Goal: Information Seeking & Learning: Find contact information

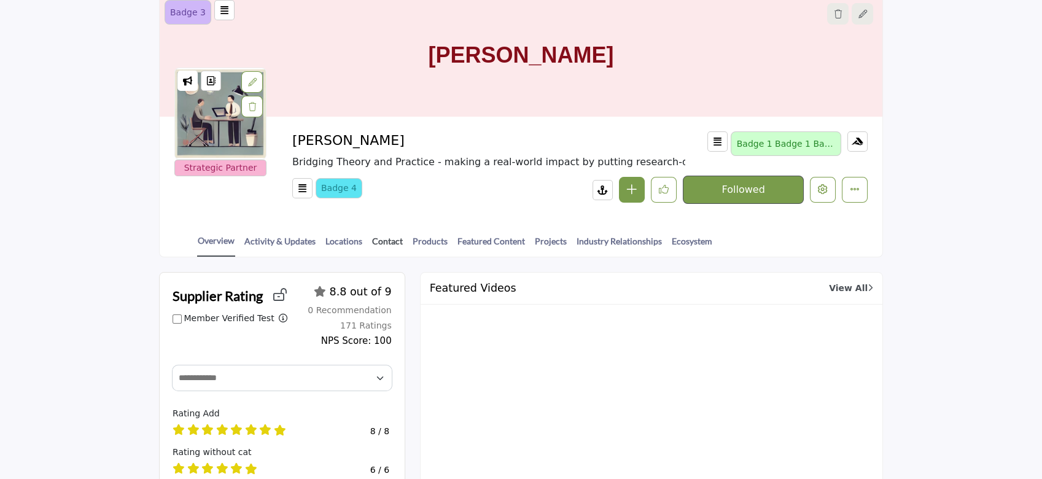
click at [383, 239] on link "Contact" at bounding box center [388, 245] width 32 height 21
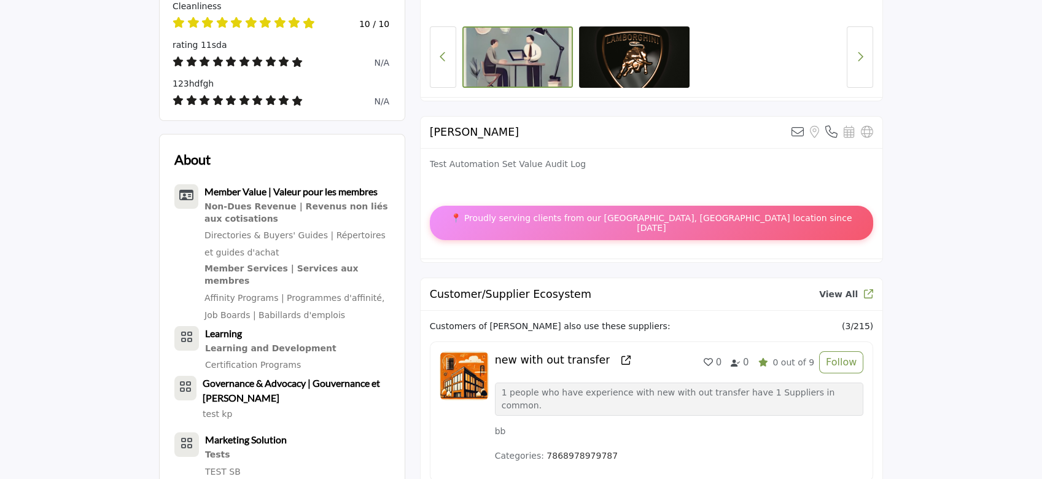
scroll to position [655, 0]
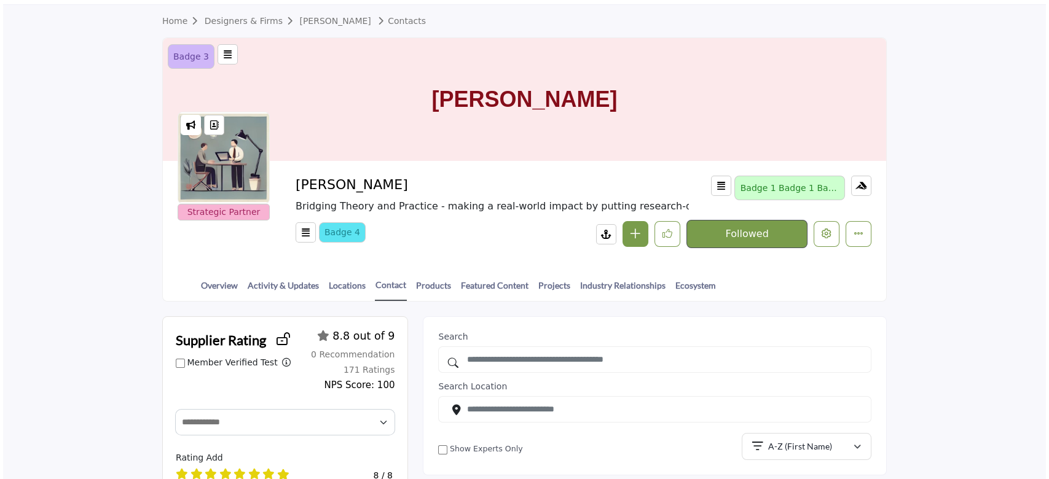
scroll to position [4, 0]
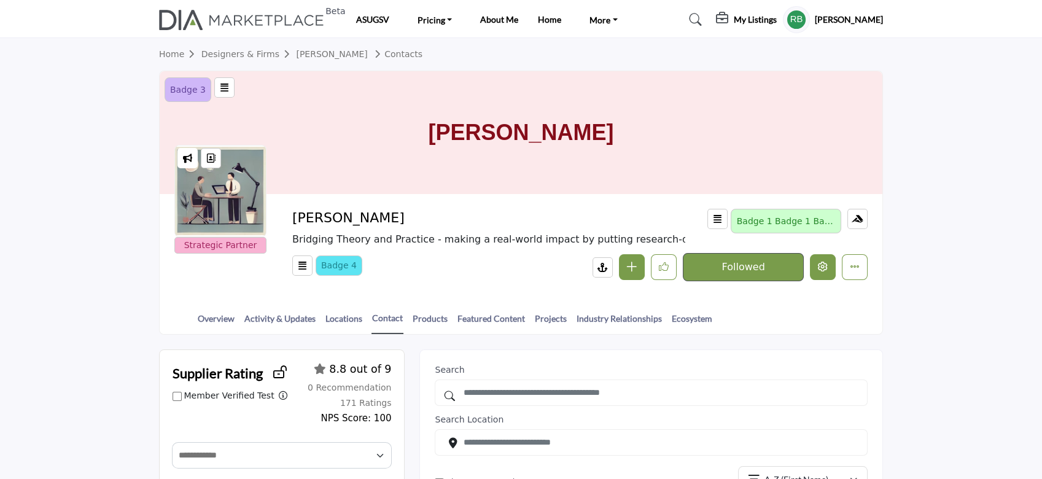
click at [822, 271] on icon "Edit company" at bounding box center [823, 267] width 10 height 10
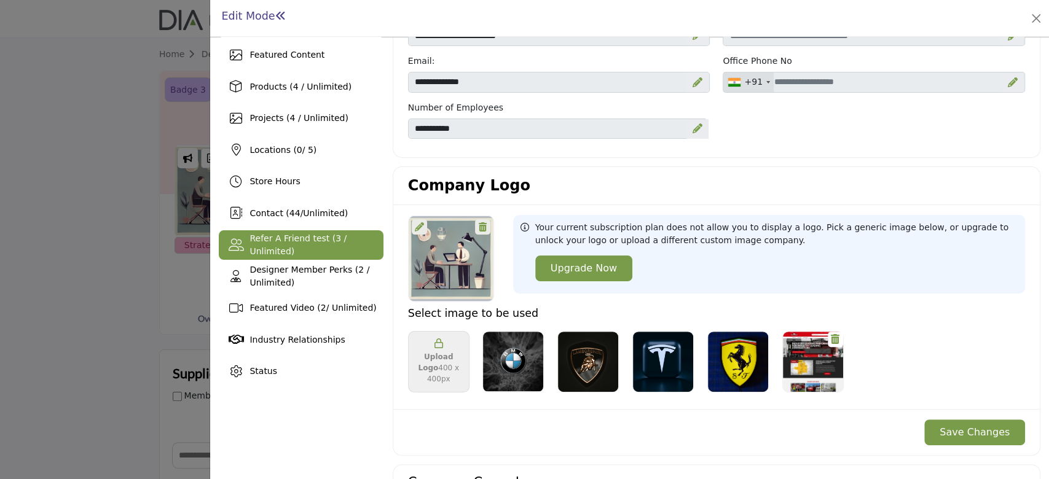
scroll to position [82, 0]
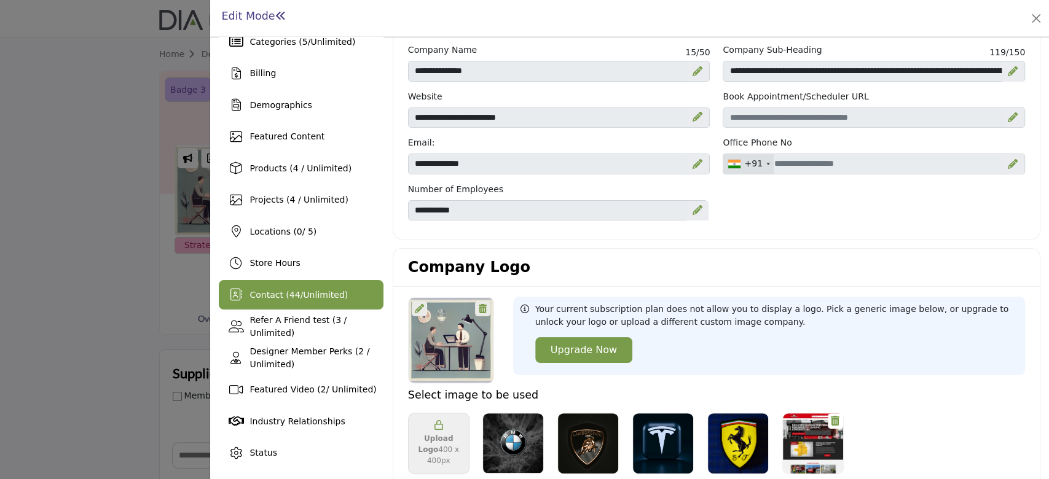
click at [269, 290] on span "Contact ( 44 / Unlimited )" at bounding box center [298, 295] width 98 height 10
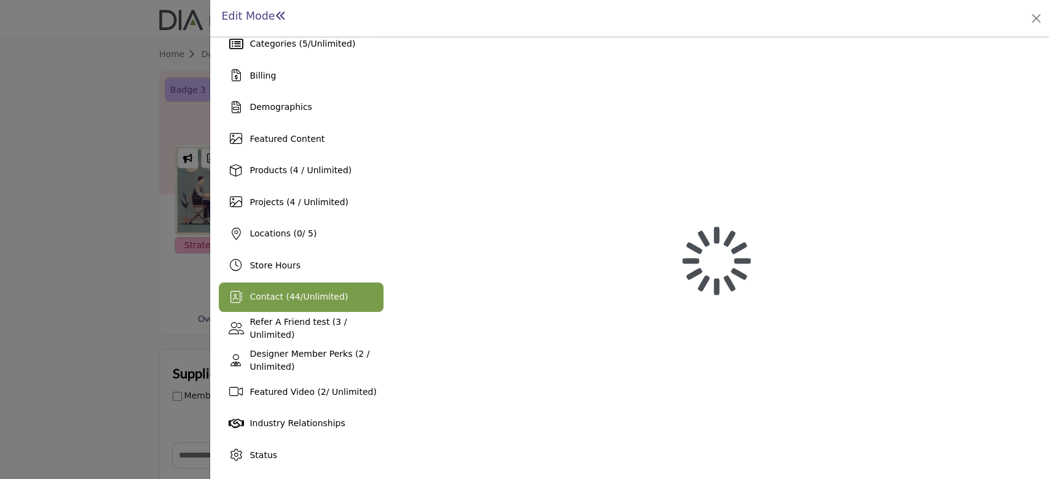
scroll to position [79, 0]
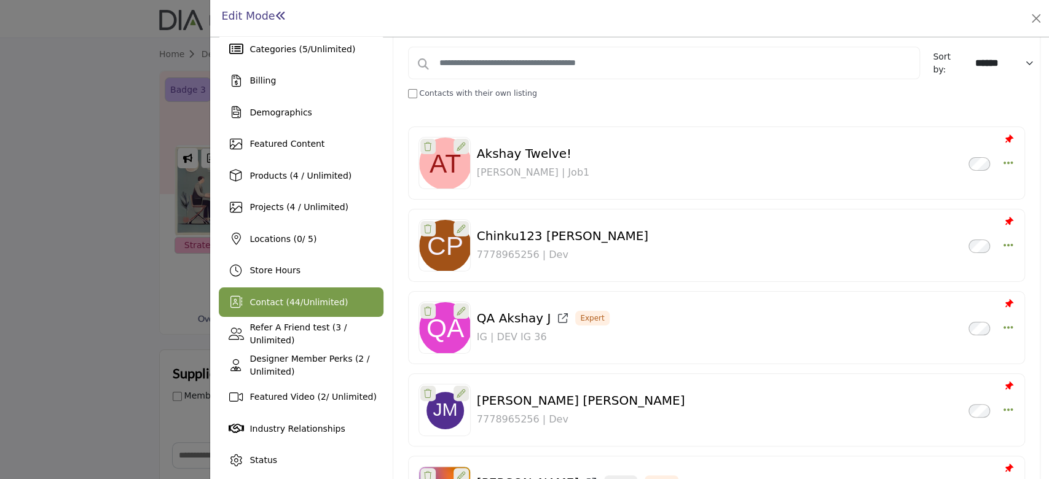
scroll to position [327, 0]
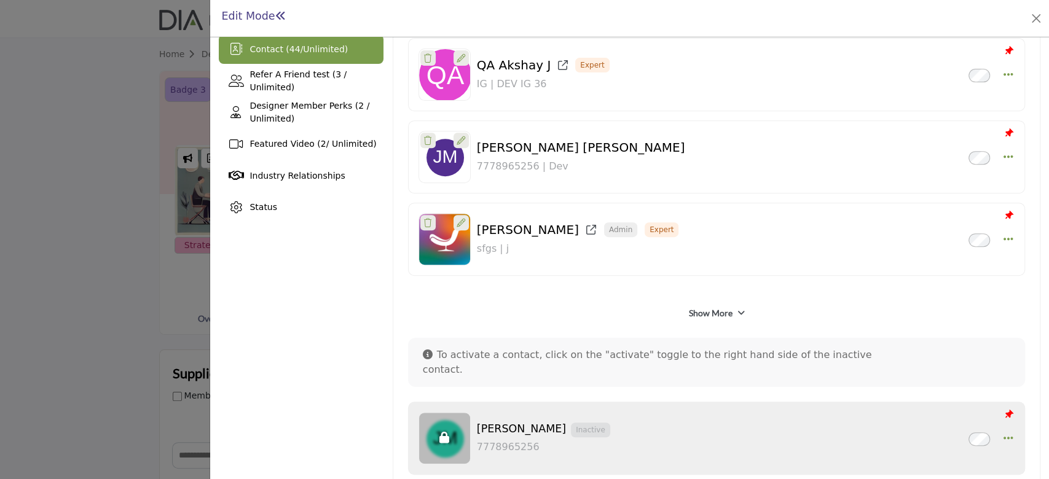
click at [722, 314] on link "Show More" at bounding box center [710, 313] width 44 height 12
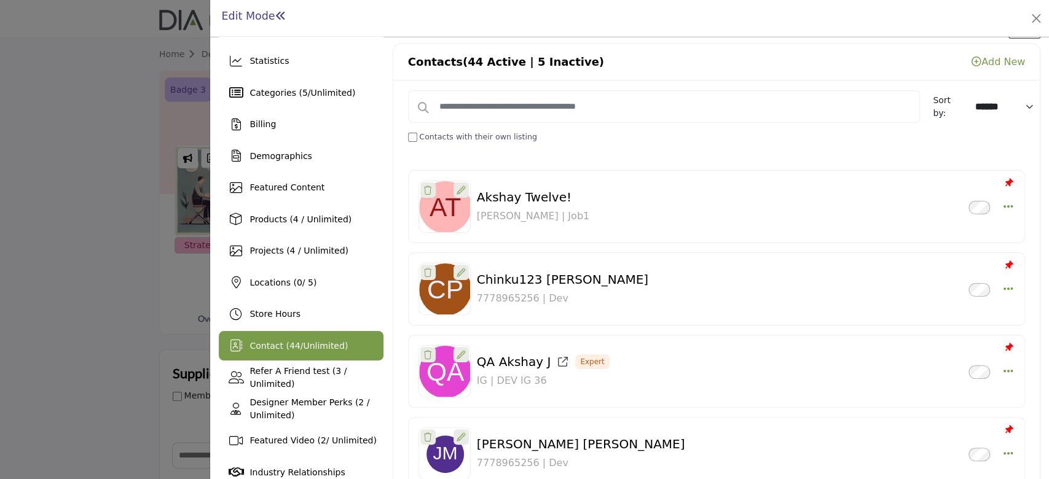
scroll to position [0, 0]
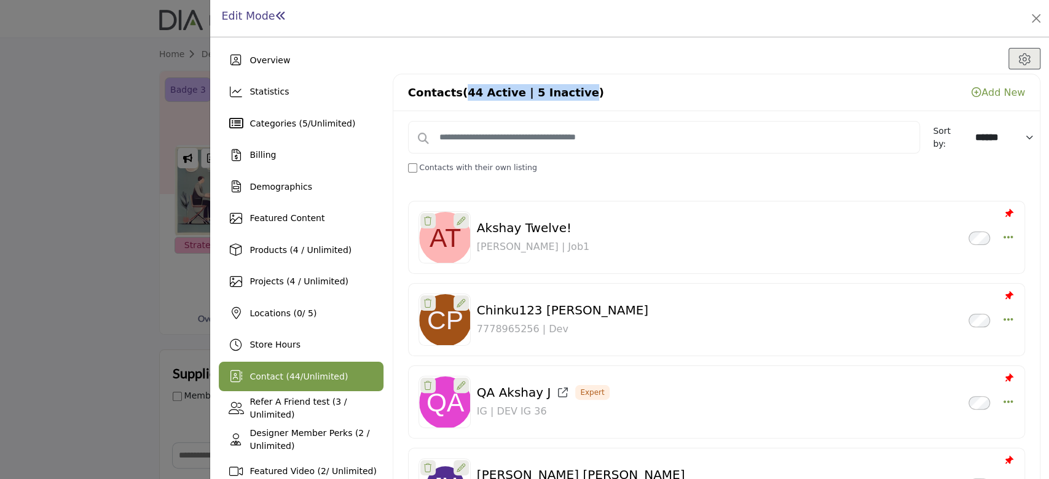
drag, startPoint x: 457, startPoint y: 95, endPoint x: 566, endPoint y: 98, distance: 109.4
click at [566, 98] on span "(44 Active | 5 Inactive)" at bounding box center [533, 92] width 141 height 13
click at [565, 97] on span "(44 Active | 5 Inactive)" at bounding box center [533, 92] width 141 height 13
click at [676, 55] on div at bounding box center [716, 59] width 647 height 22
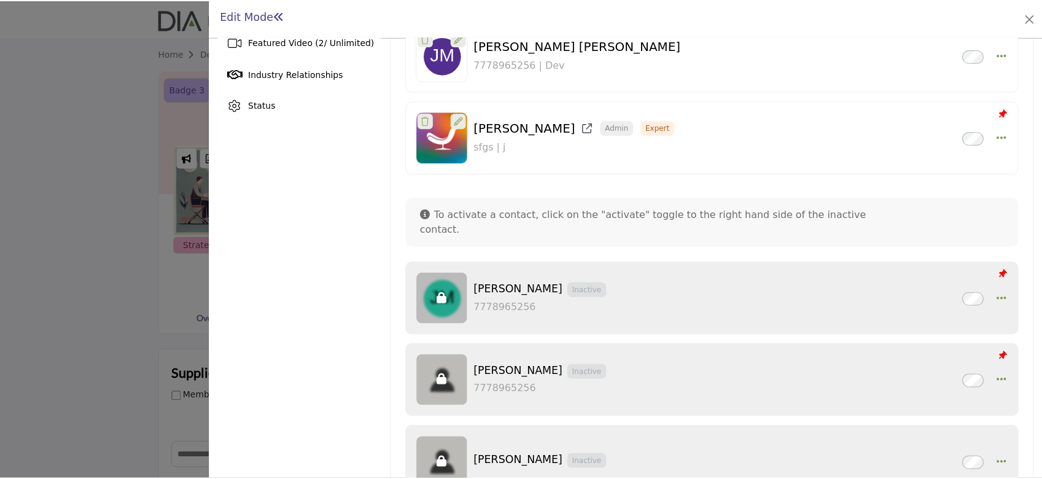
scroll to position [409, 0]
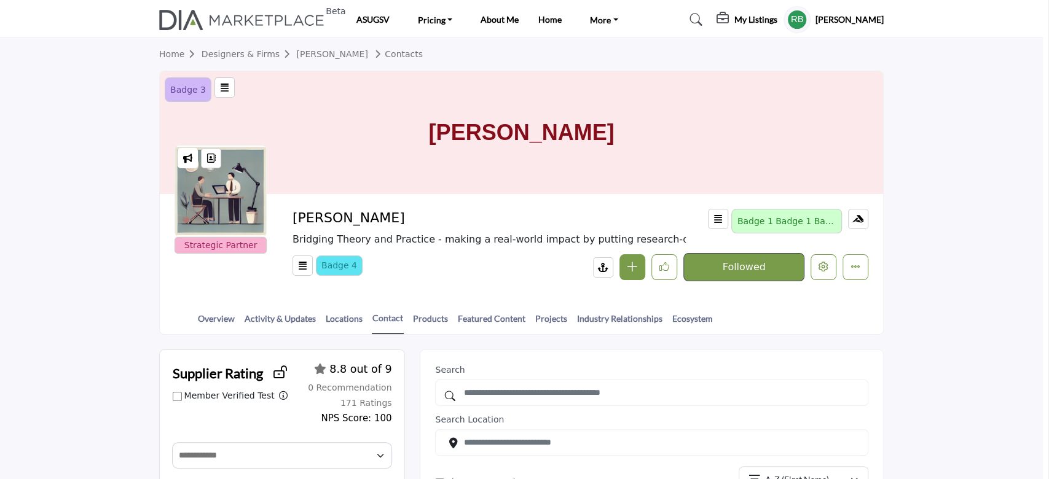
click at [0, 64] on div at bounding box center [524, 239] width 1049 height 479
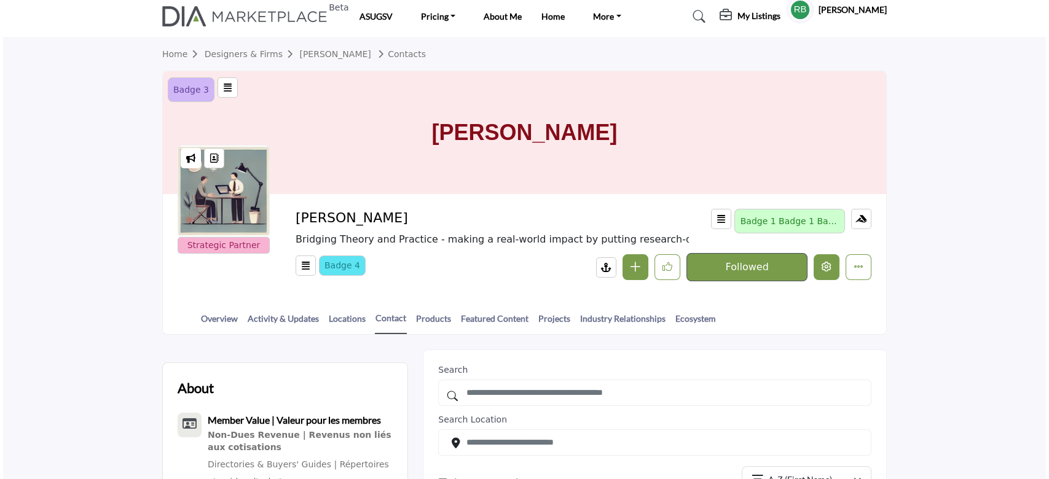
scroll to position [4, 0]
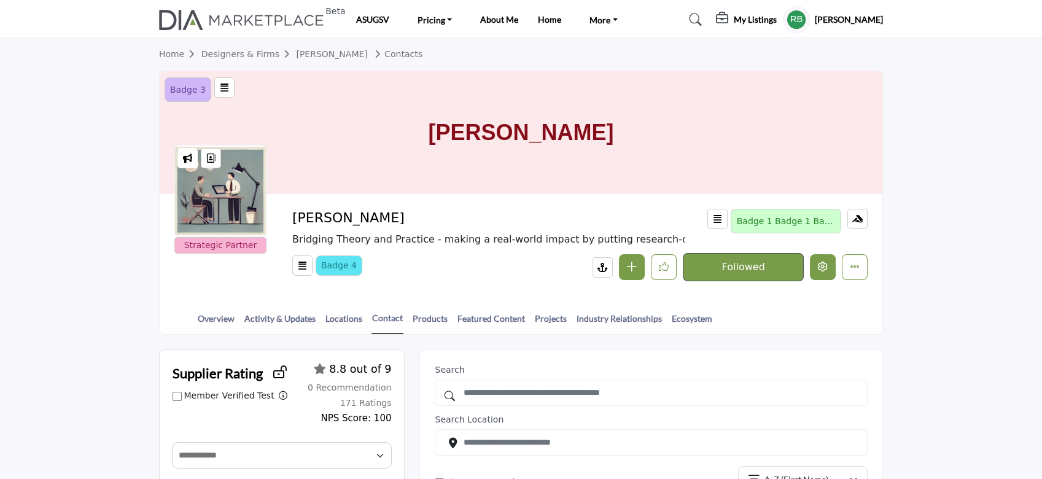
click at [826, 265] on icon "Edit company" at bounding box center [823, 267] width 10 height 10
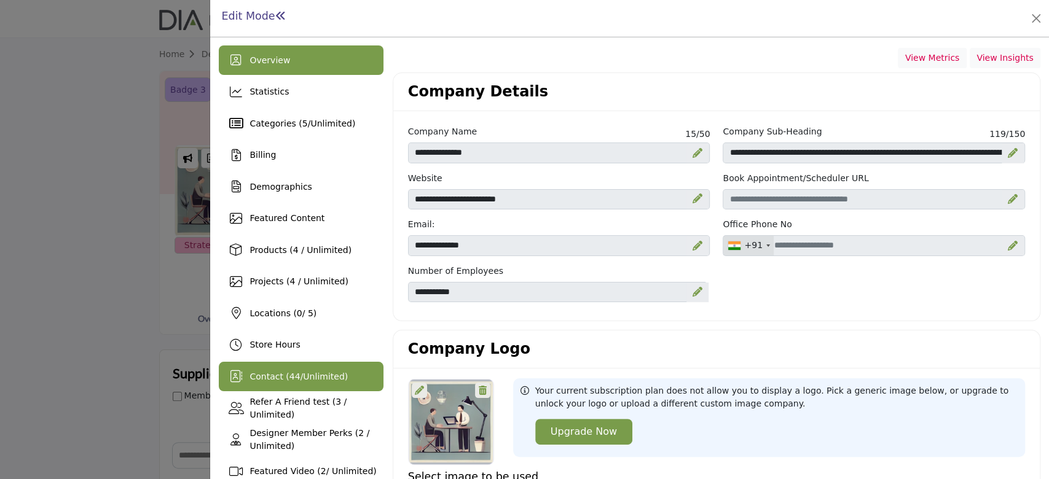
click at [293, 364] on div "Contact ( 44 / Unlimited )" at bounding box center [301, 376] width 164 height 29
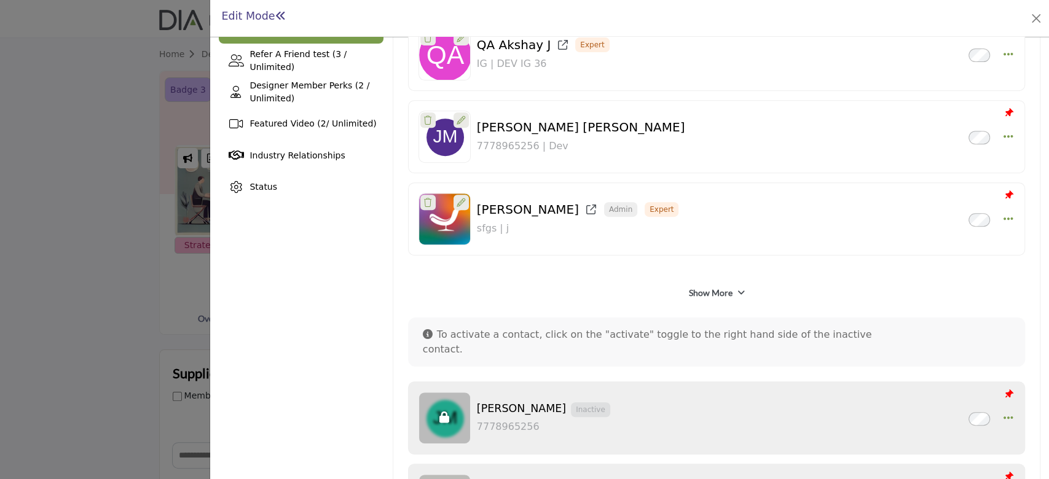
scroll to position [409, 0]
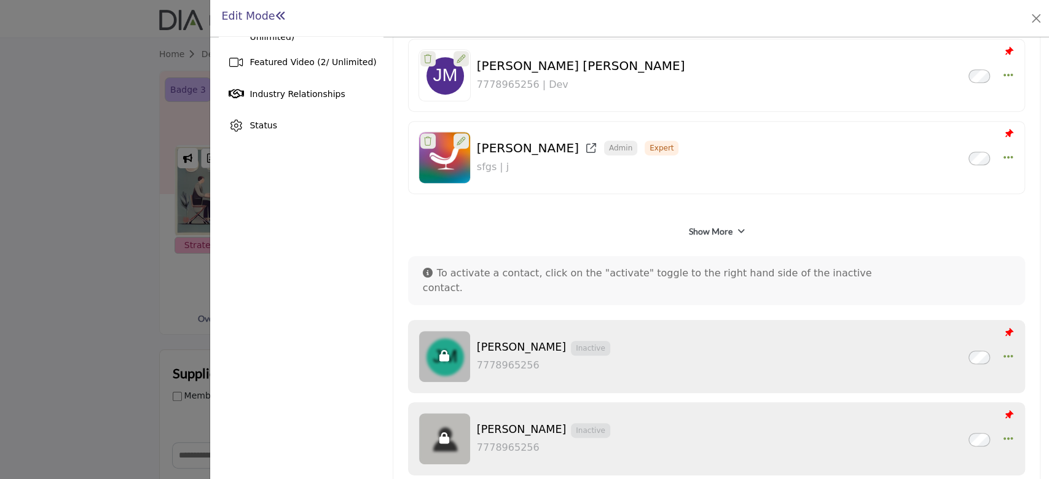
click at [696, 221] on div "Show More" at bounding box center [716, 232] width 617 height 22
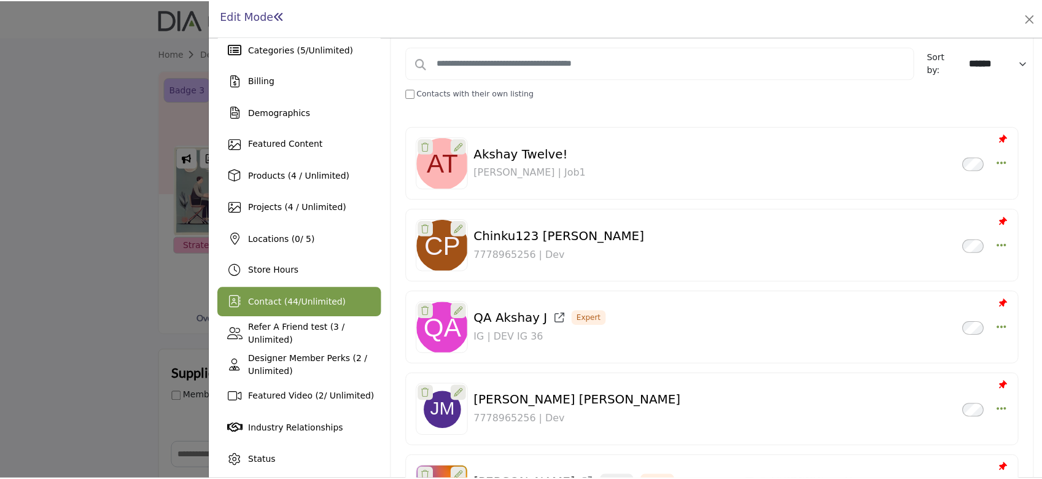
scroll to position [0, 0]
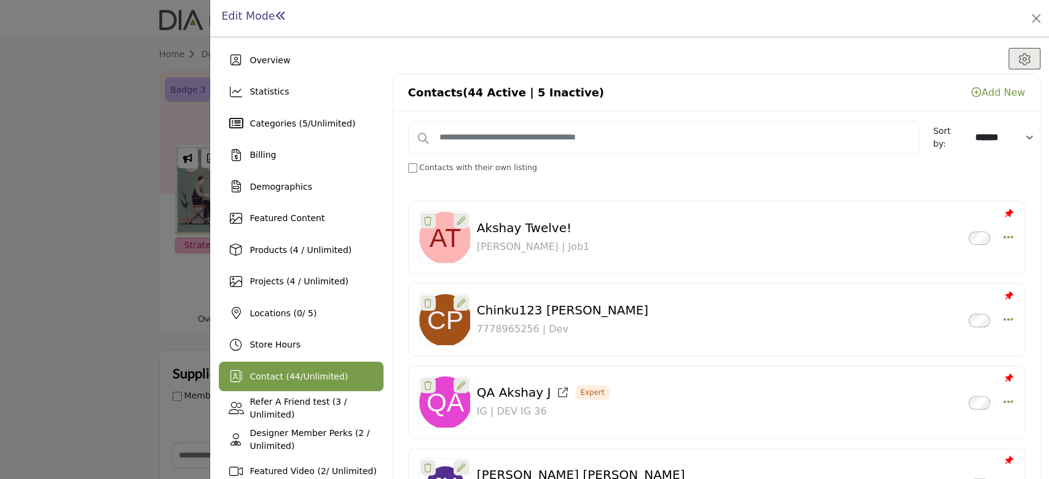
click at [682, 54] on div at bounding box center [716, 59] width 647 height 22
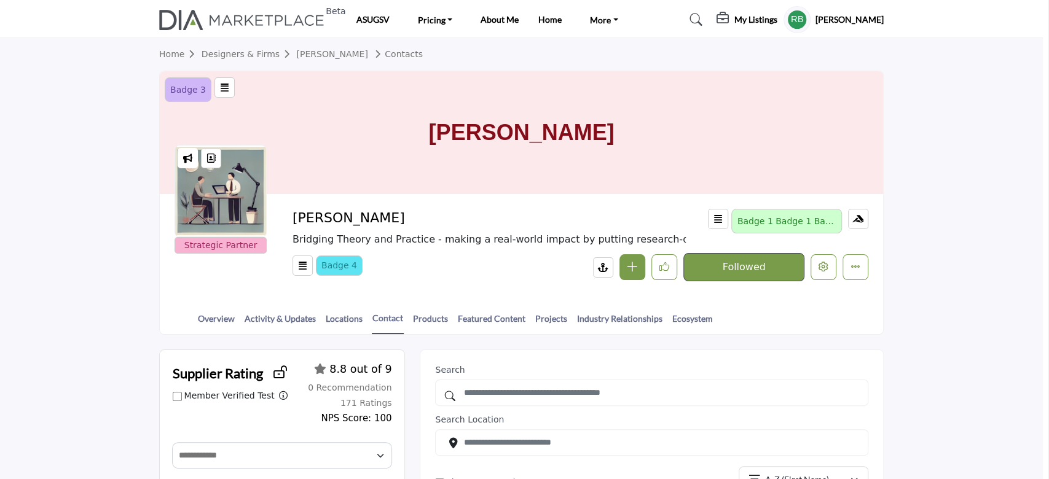
click at [26, 216] on div at bounding box center [524, 239] width 1049 height 479
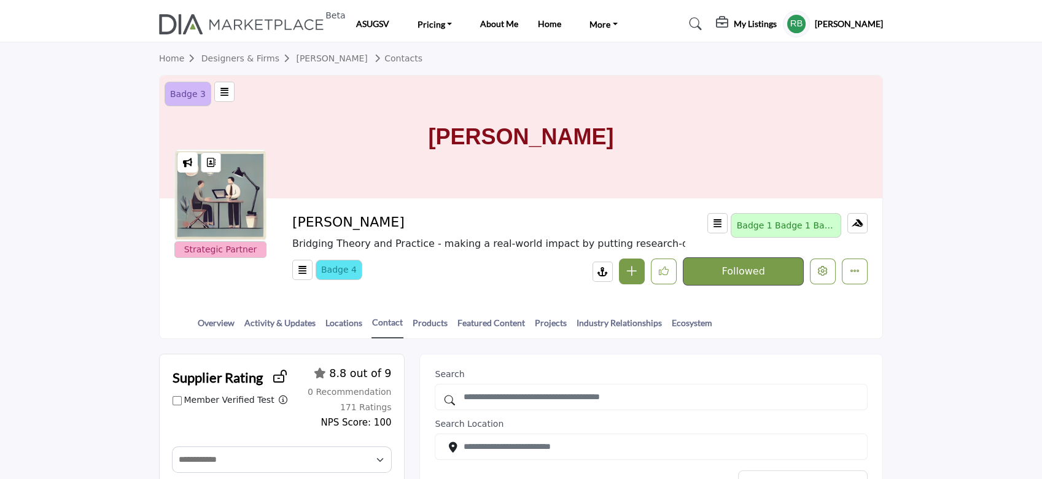
click at [257, 63] on link "Designers & Firms" at bounding box center [248, 58] width 95 height 10
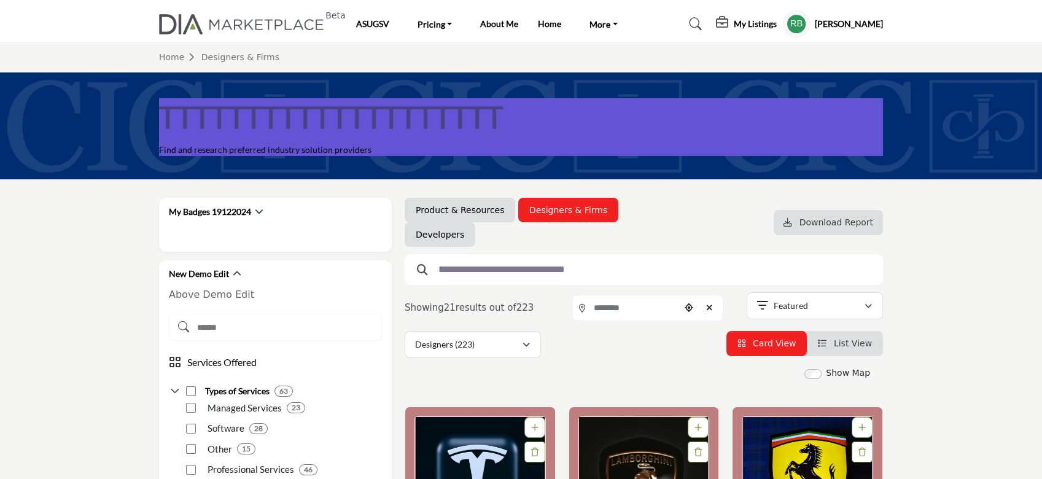
click at [462, 265] on input "text" at bounding box center [639, 270] width 414 height 16
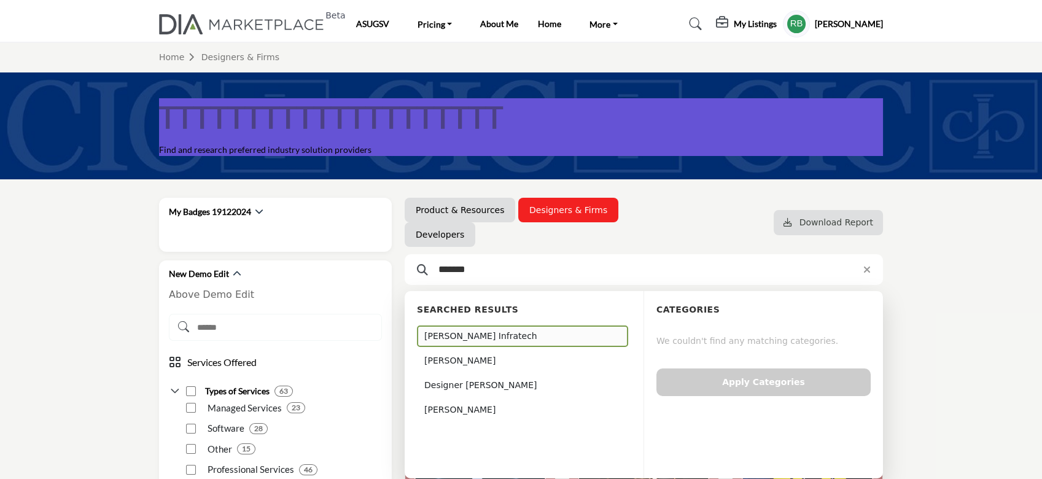
type input "*******"
click at [477, 341] on div "[PERSON_NAME] Infratech" at bounding box center [522, 336] width 211 height 21
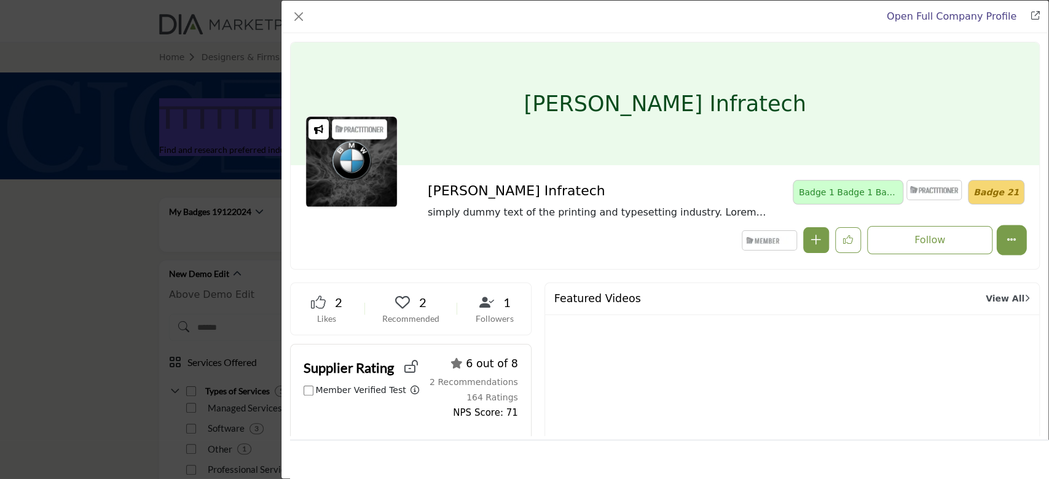
click at [1007, 238] on icon "More Options" at bounding box center [1011, 240] width 10 height 10
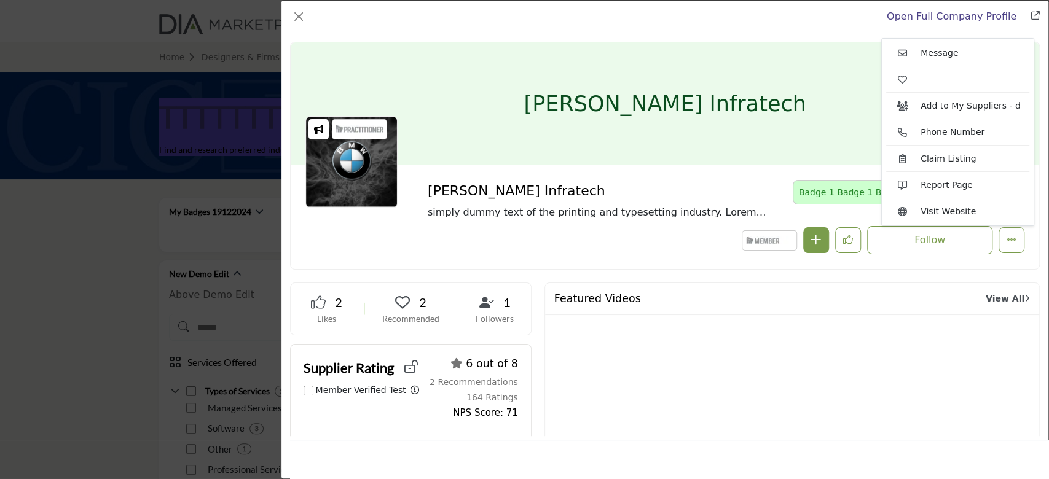
click at [607, 241] on div "Image 7 Recommended" at bounding box center [815, 240] width 418 height 28
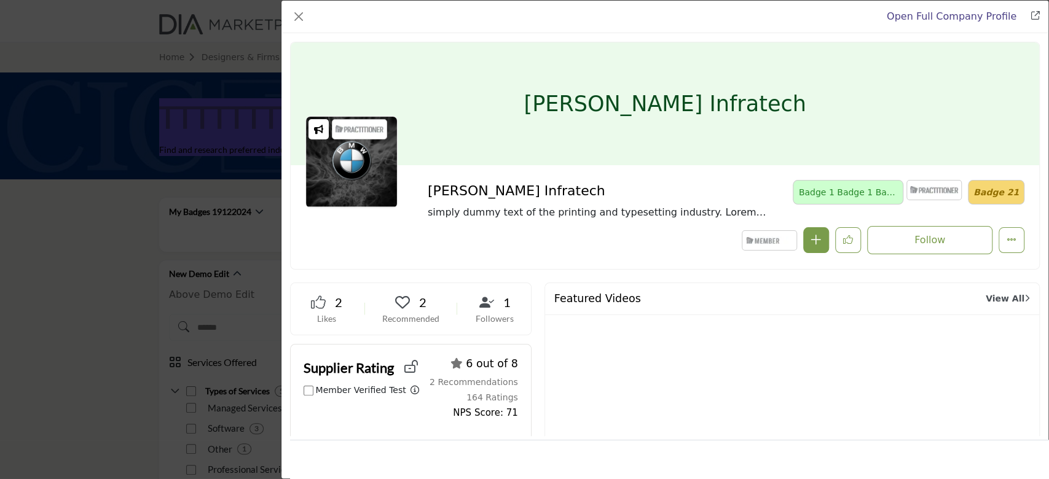
click at [977, 13] on link "Open Full Company Profile" at bounding box center [951, 16] width 130 height 12
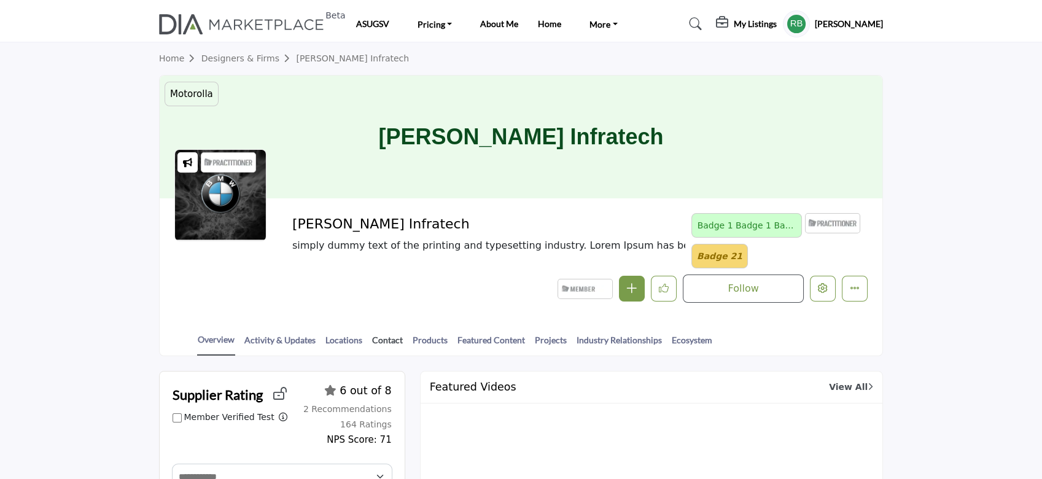
click at [378, 345] on link "Contact" at bounding box center [388, 344] width 32 height 21
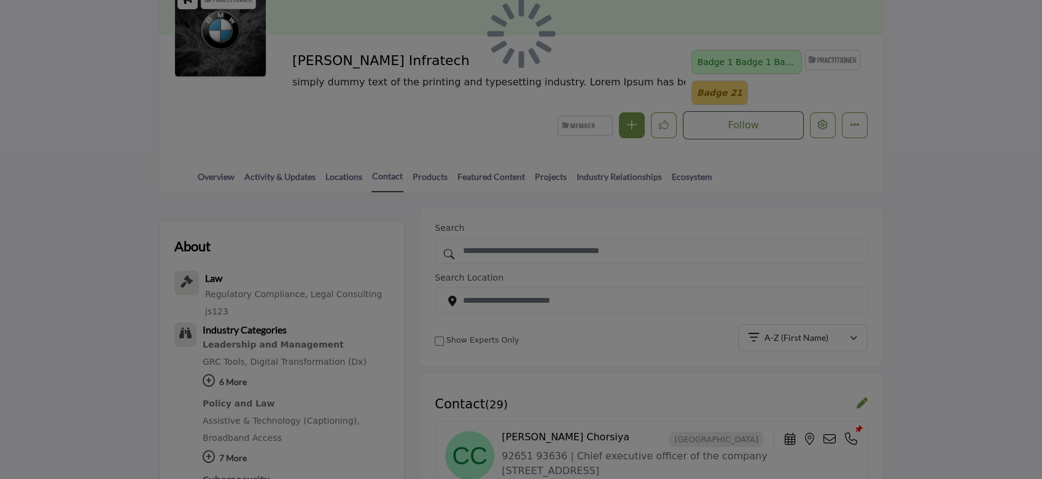
scroll to position [409, 0]
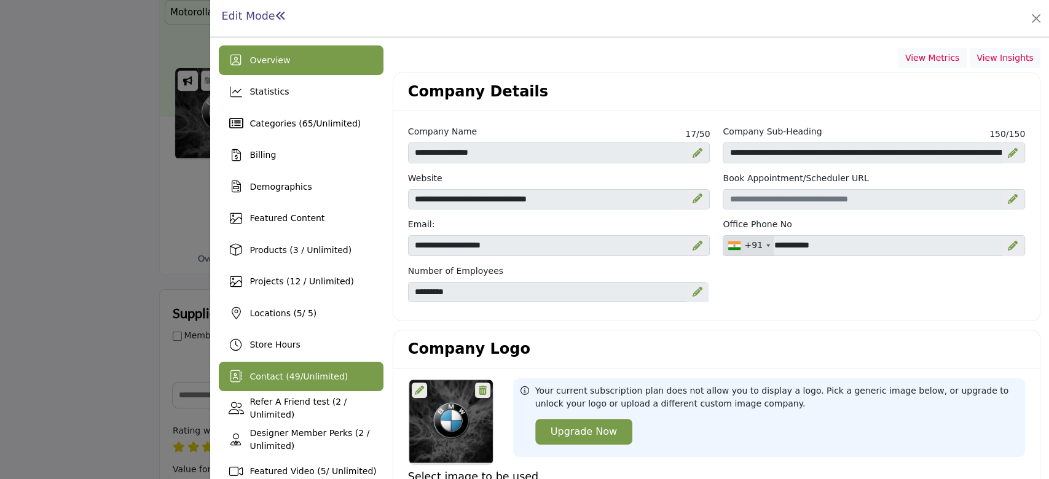
scroll to position [82, 0]
click at [289, 381] on span "49" at bounding box center [294, 377] width 11 height 10
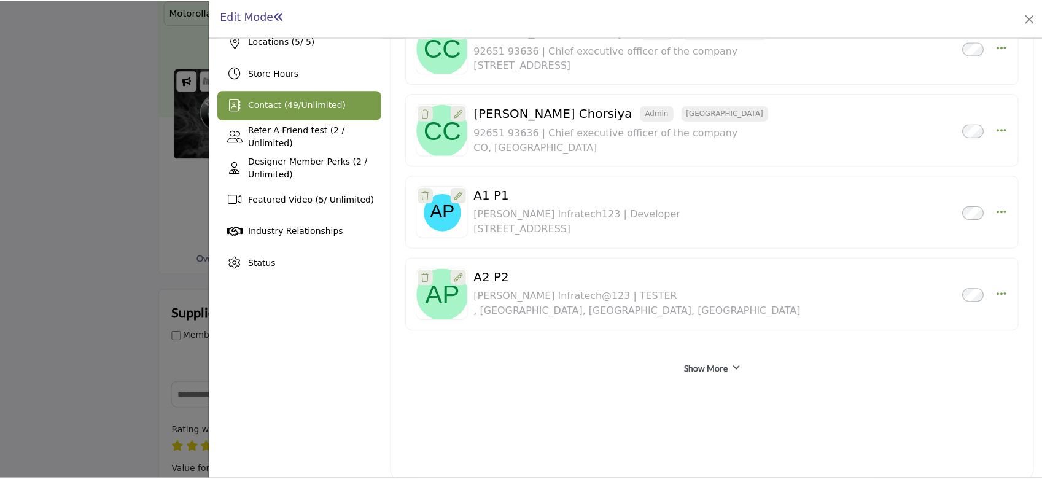
scroll to position [281, 0]
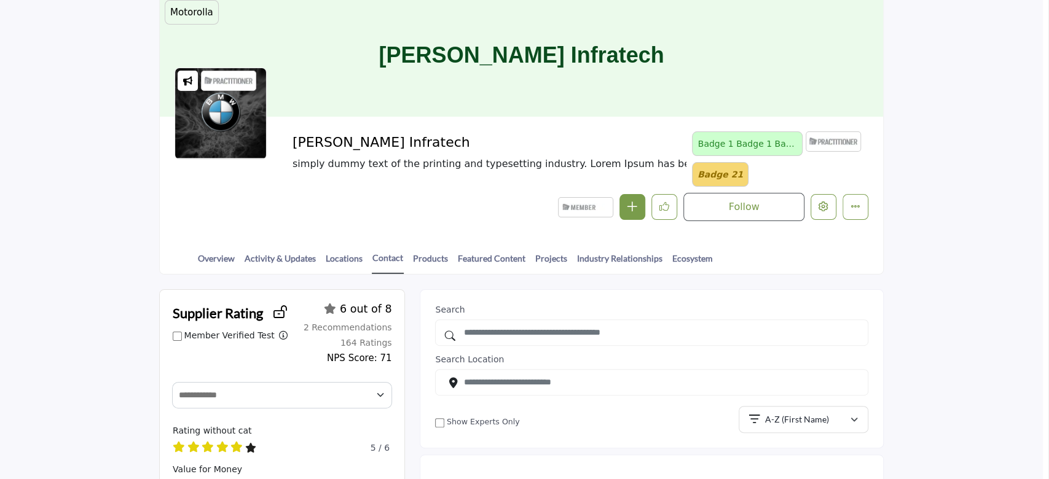
click at [44, 233] on div at bounding box center [524, 239] width 1049 height 479
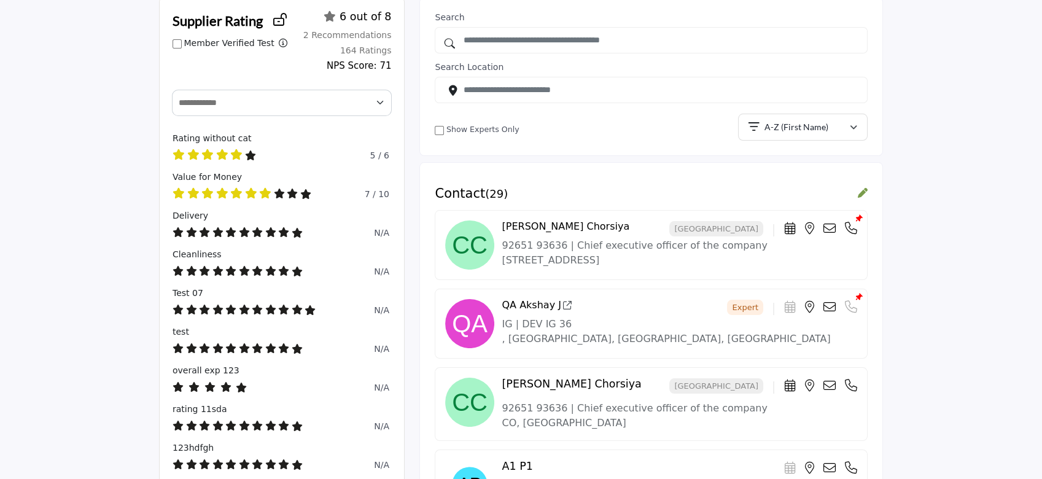
scroll to position [491, 0]
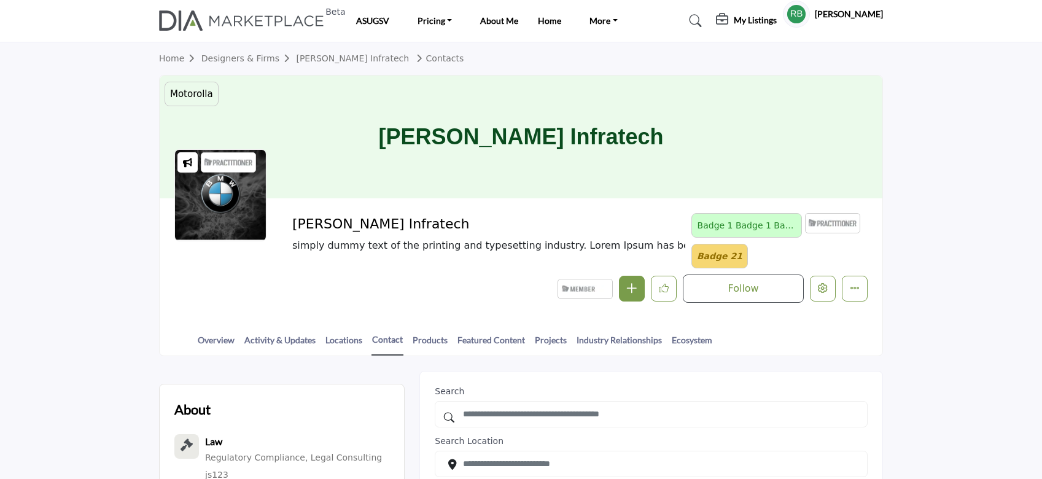
scroll to position [614, 0]
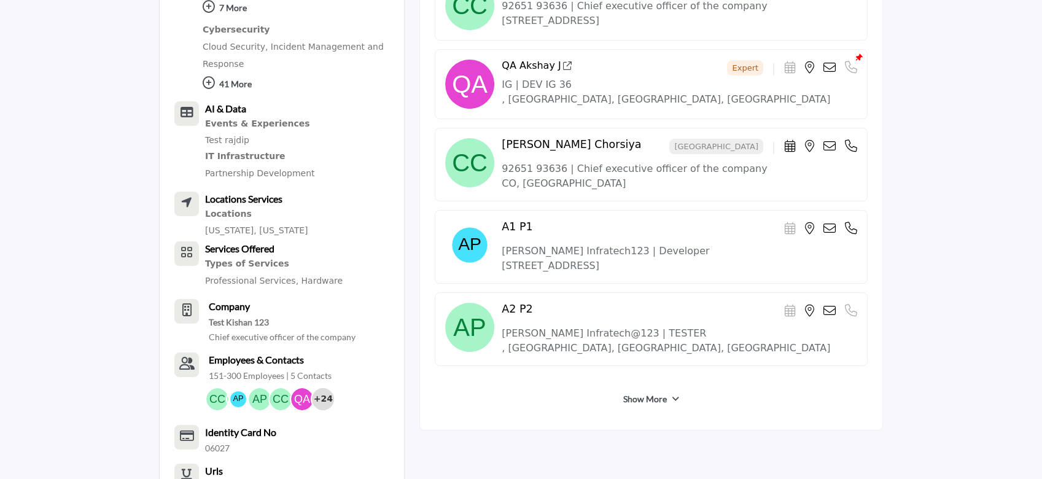
click at [650, 388] on div "Show More" at bounding box center [651, 399] width 433 height 22
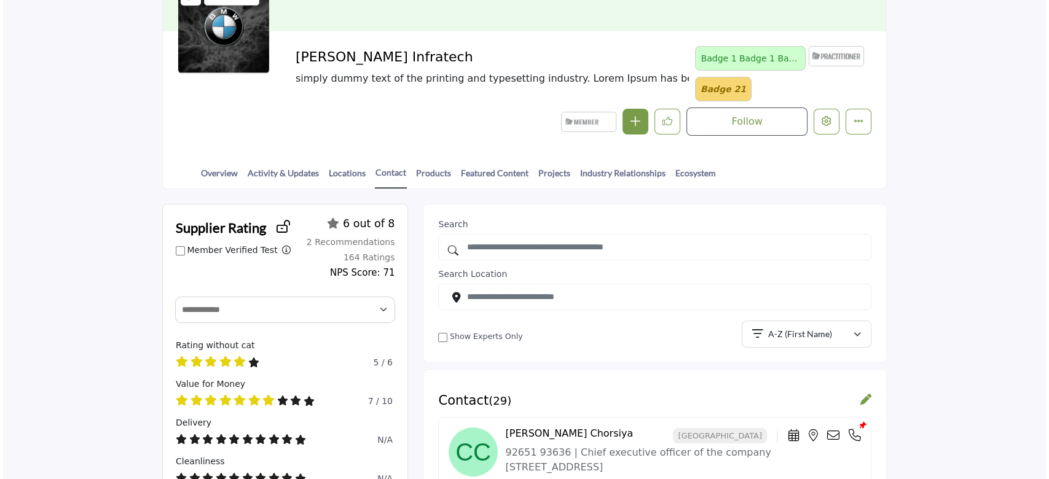
scroll to position [79, 0]
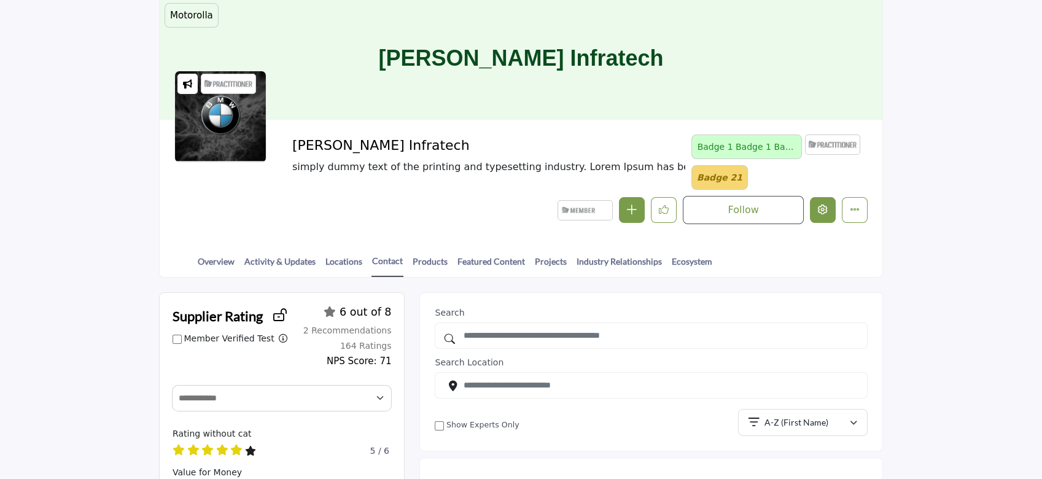
click at [830, 209] on button "Edit company" at bounding box center [823, 210] width 26 height 26
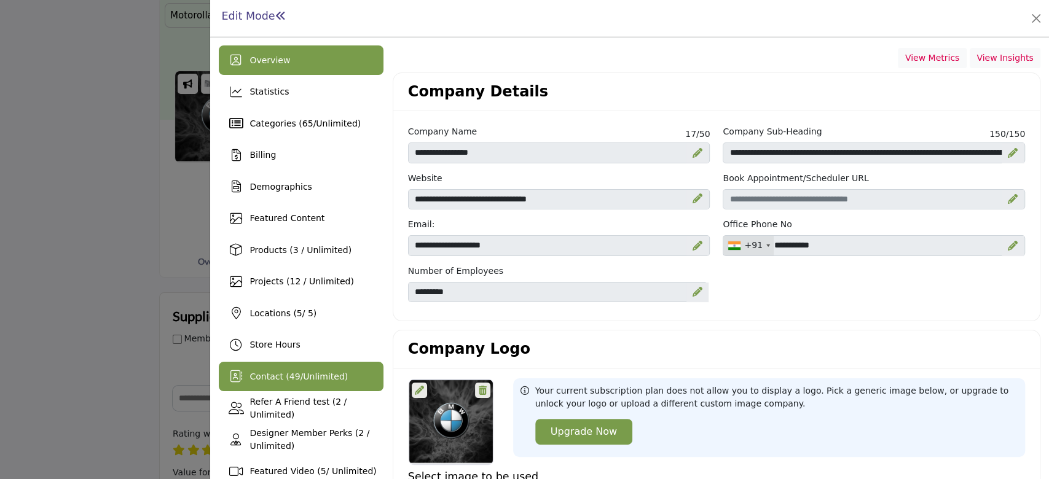
click at [310, 376] on span "Unlimited" at bounding box center [323, 377] width 41 height 10
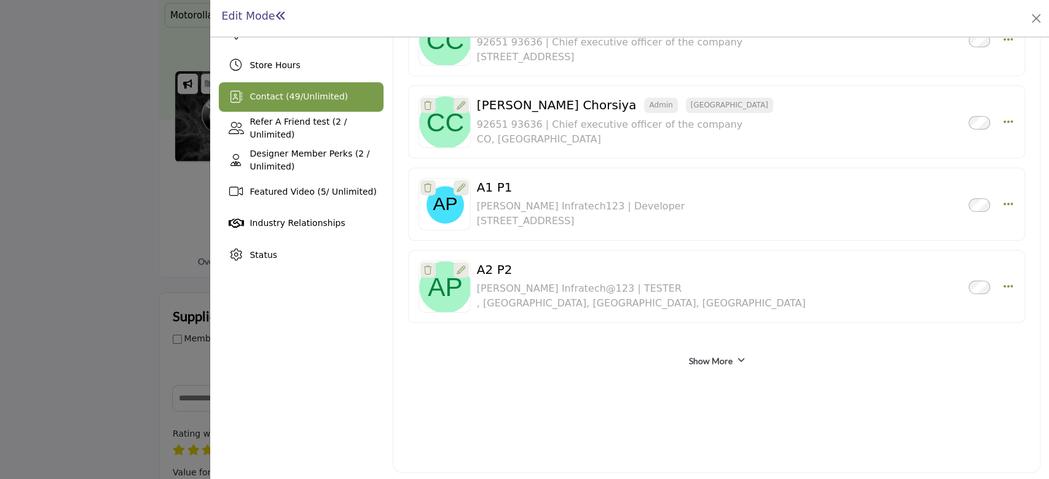
scroll to position [281, 0]
click at [713, 355] on link "Show More" at bounding box center [710, 360] width 44 height 12
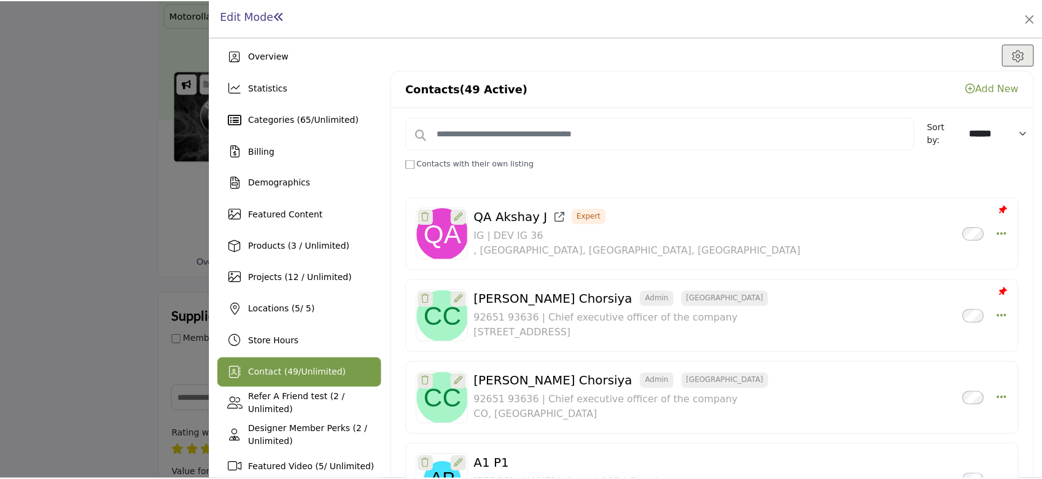
scroll to position [0, 0]
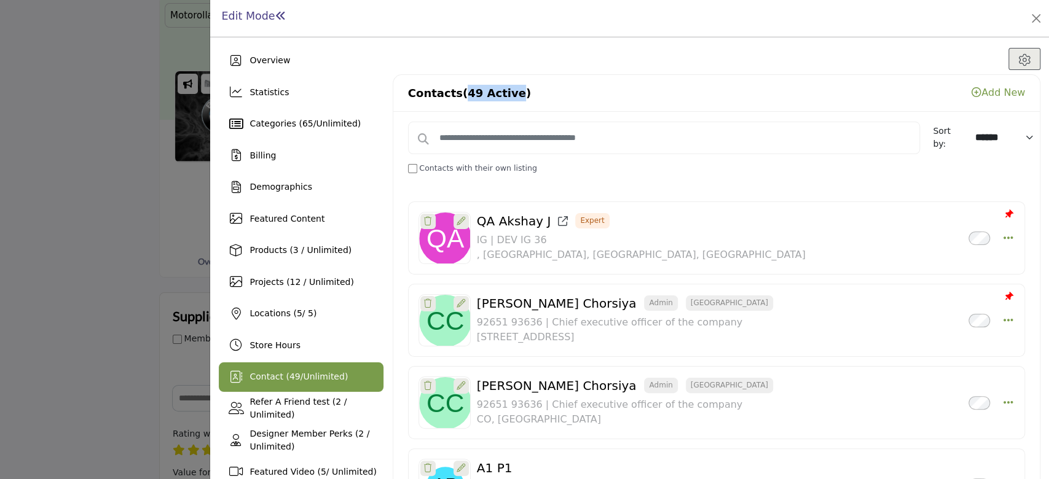
drag, startPoint x: 460, startPoint y: 96, endPoint x: 504, endPoint y: 99, distance: 44.3
click at [504, 99] on span "(49 Active)" at bounding box center [497, 93] width 68 height 13
click at [0, 213] on div at bounding box center [524, 239] width 1049 height 479
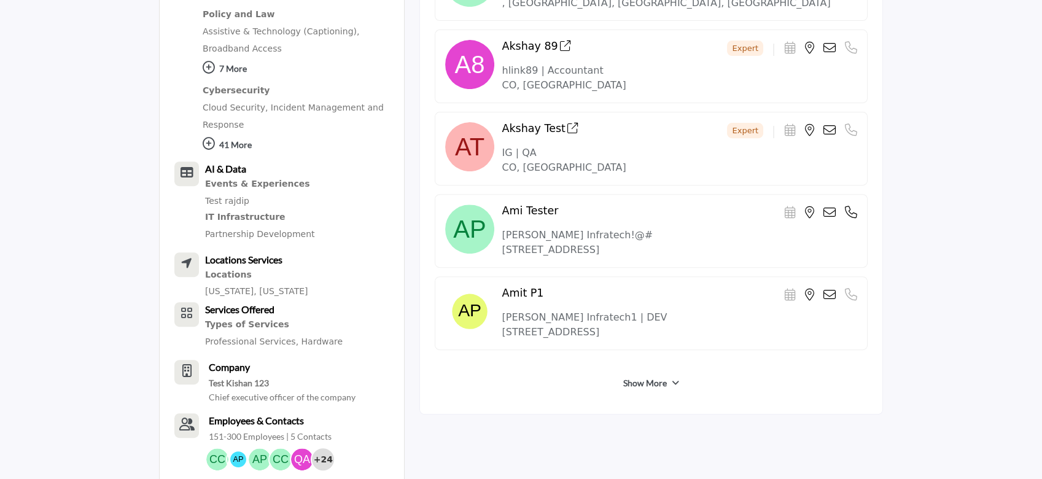
scroll to position [1061, 0]
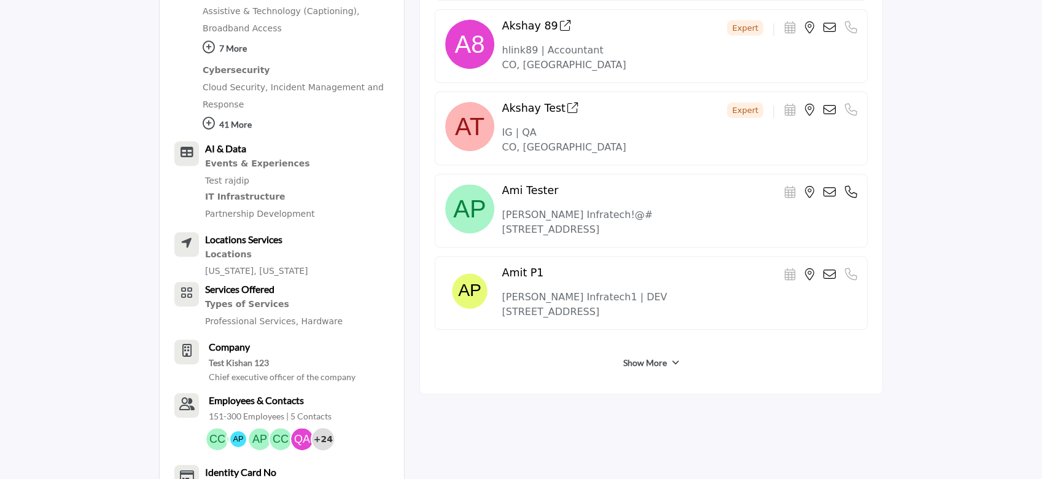
click at [641, 361] on link "Show More" at bounding box center [645, 363] width 44 height 12
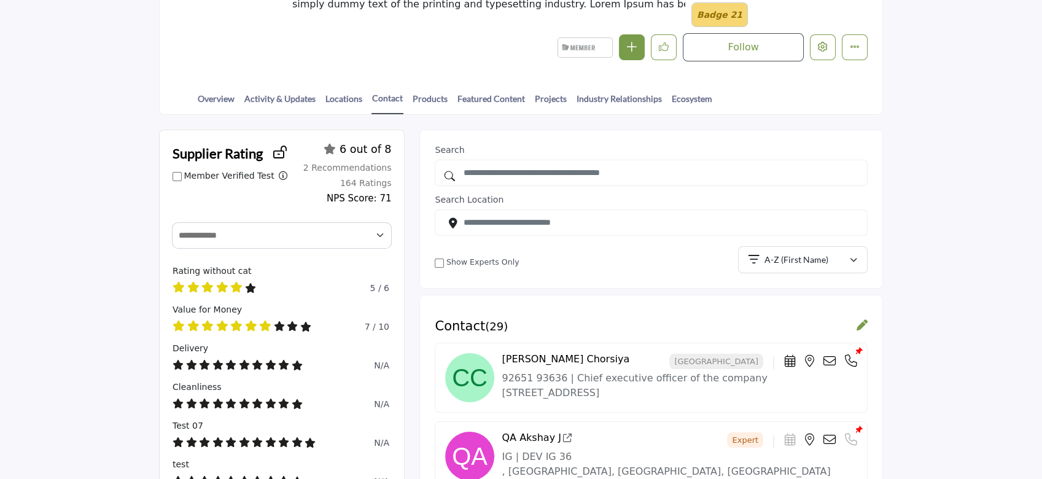
scroll to position [78, 0]
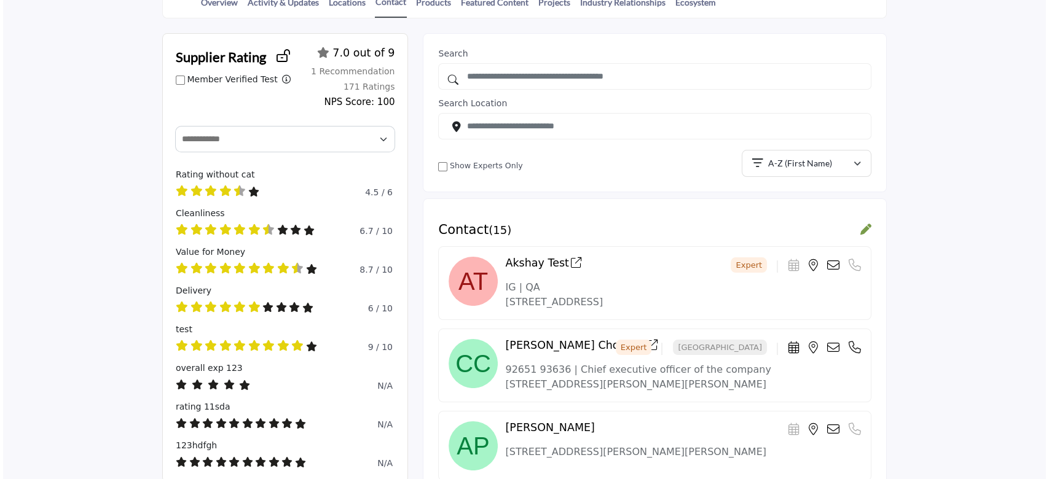
scroll to position [203, 0]
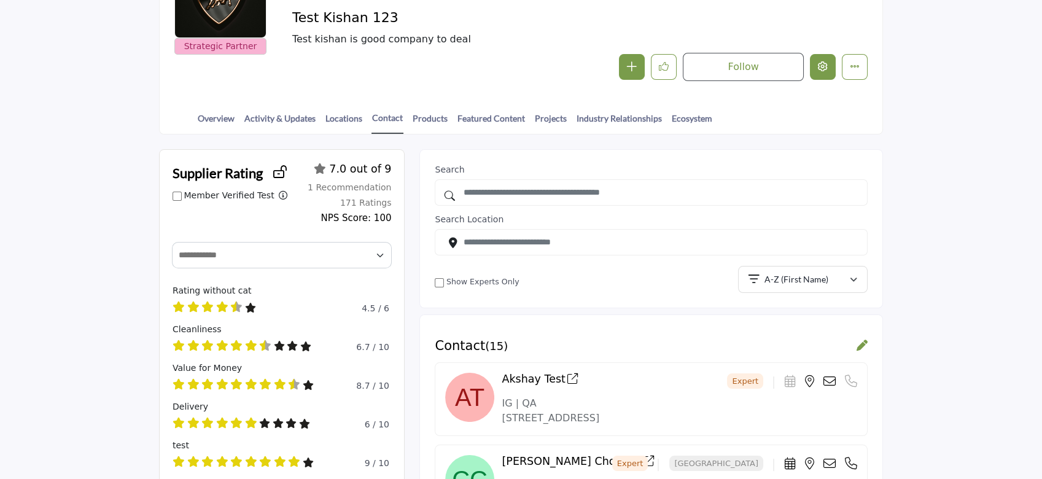
click at [819, 75] on button "Edit company" at bounding box center [823, 67] width 26 height 26
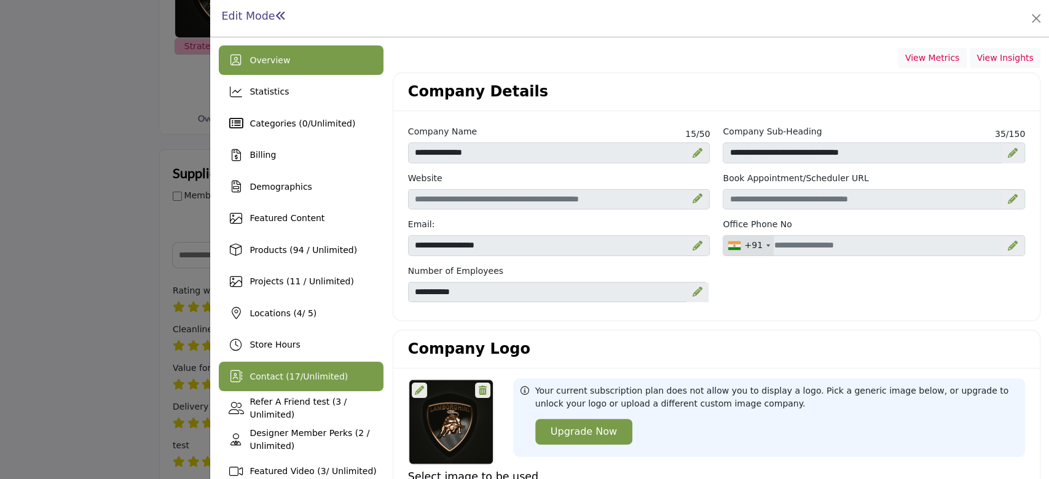
click at [289, 378] on span "17" at bounding box center [294, 377] width 11 height 10
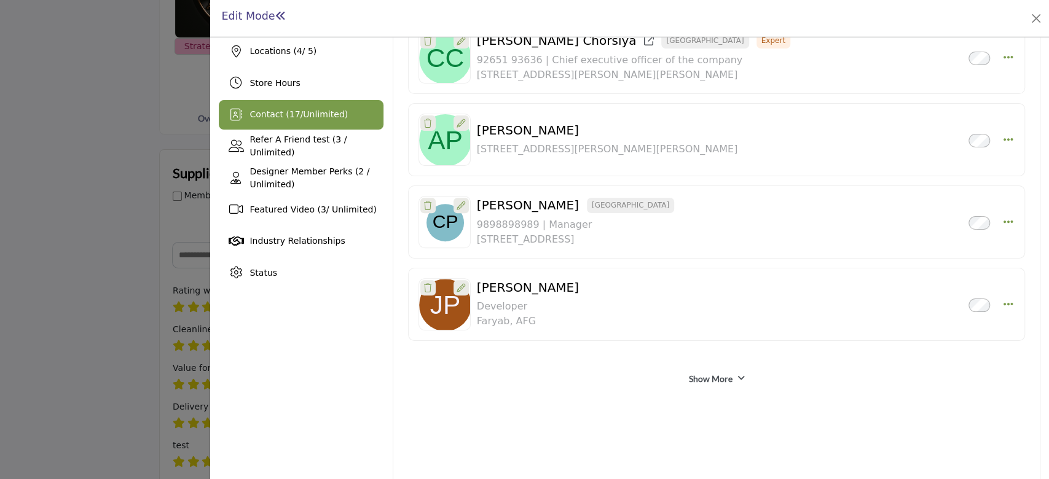
scroll to position [281, 0]
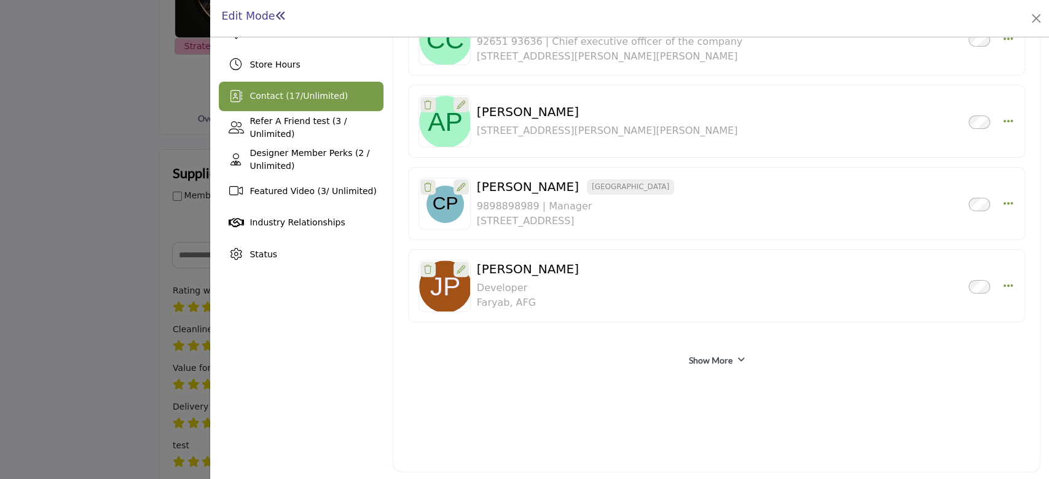
click at [730, 357] on div "Show More" at bounding box center [716, 360] width 617 height 22
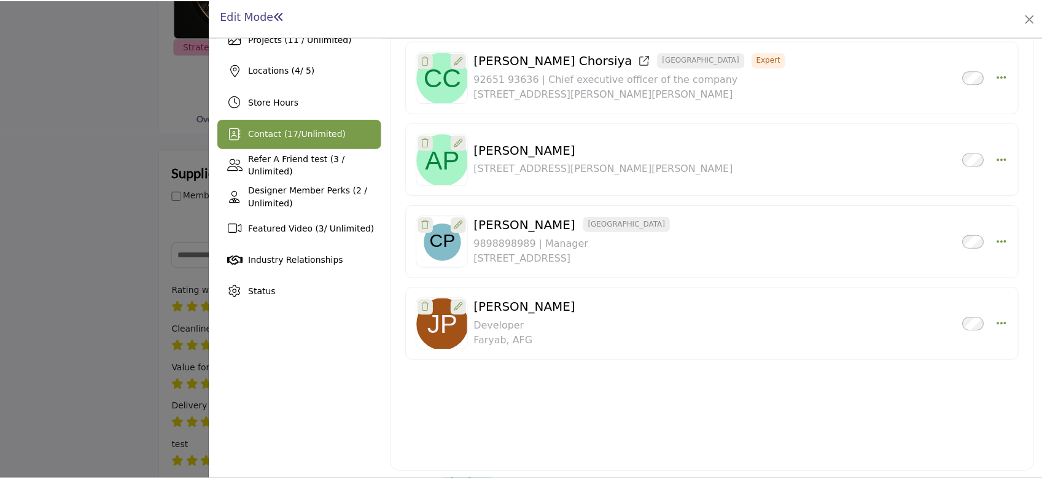
scroll to position [0, 0]
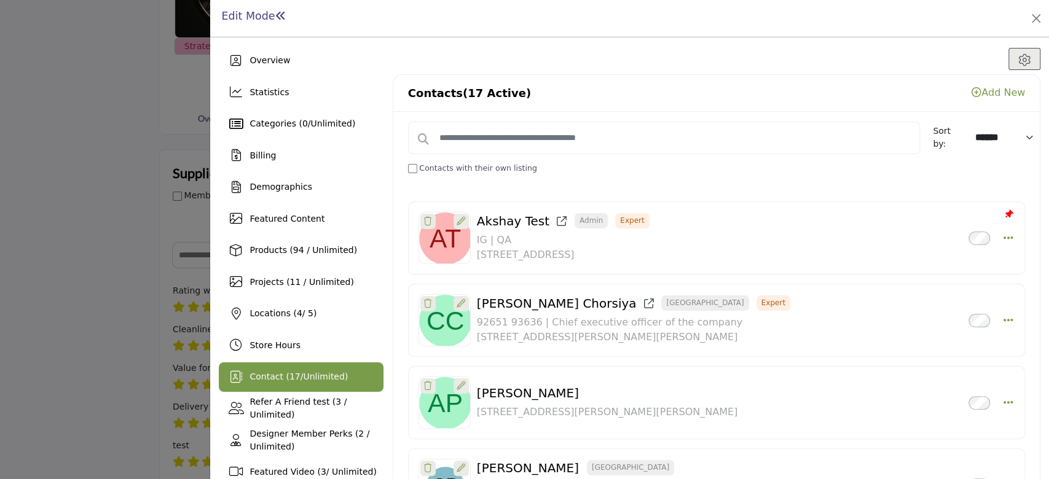
click at [25, 155] on div at bounding box center [524, 239] width 1049 height 479
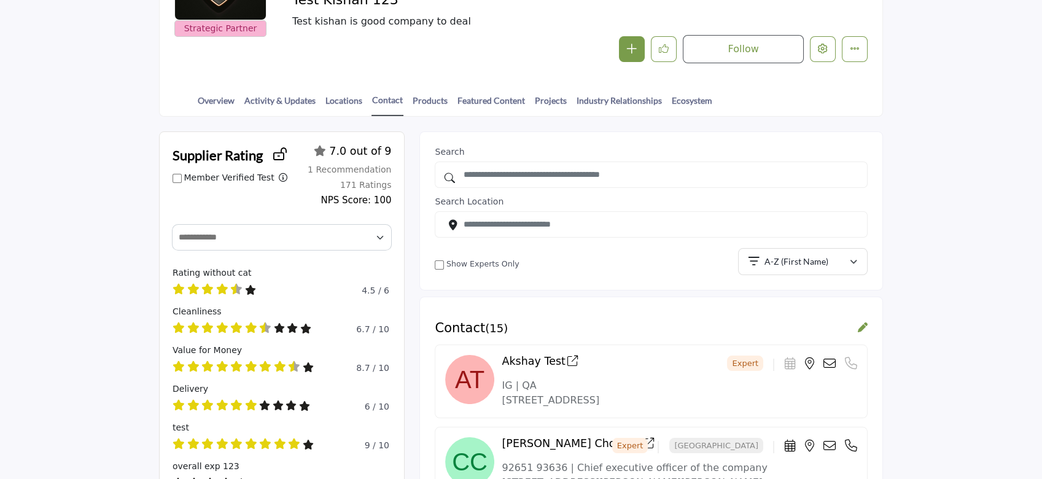
scroll to position [203, 0]
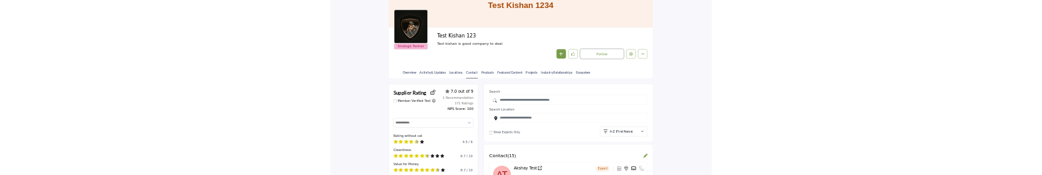
scroll to position [82, 0]
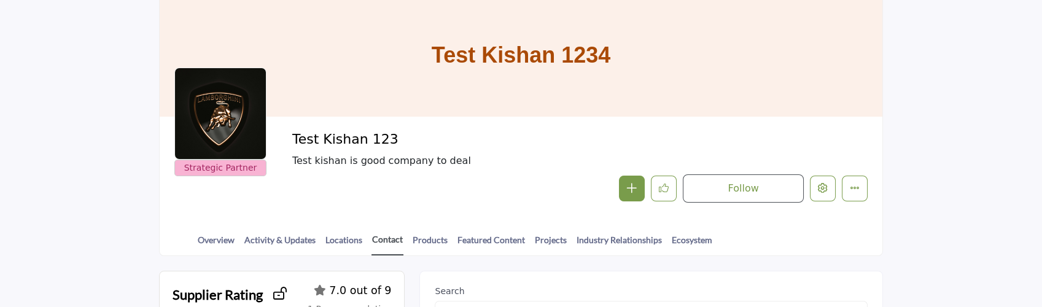
click at [393, 238] on link "Contact" at bounding box center [388, 244] width 32 height 23
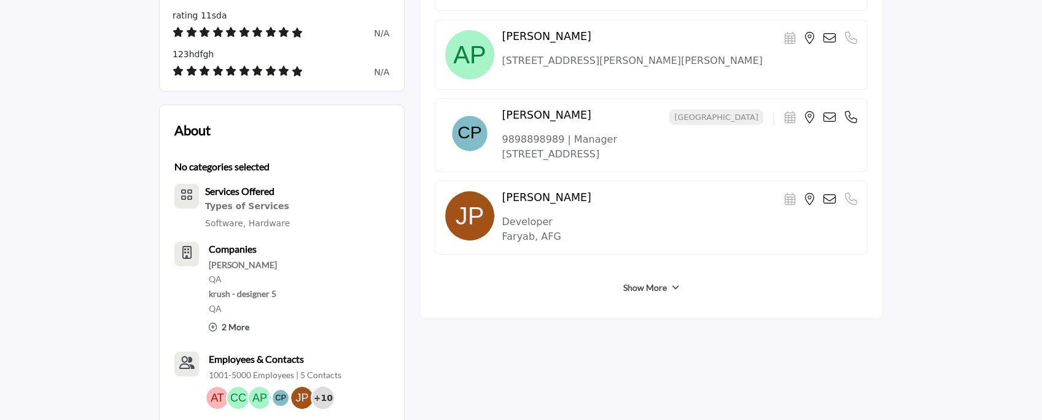
scroll to position [737, 0]
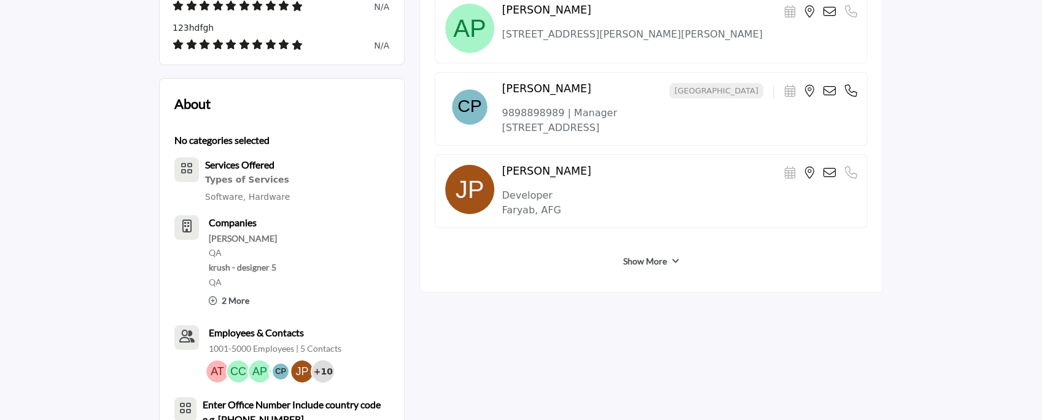
click at [673, 174] on icon at bounding box center [675, 261] width 7 height 9
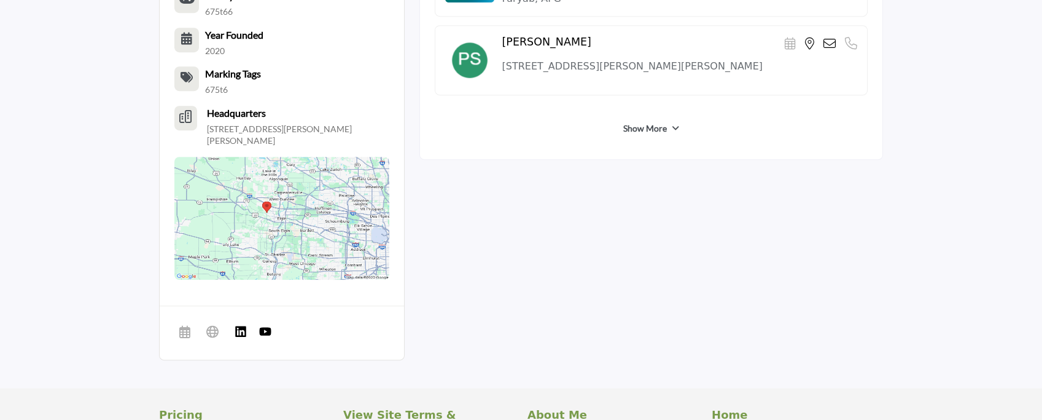
scroll to position [1310, 0]
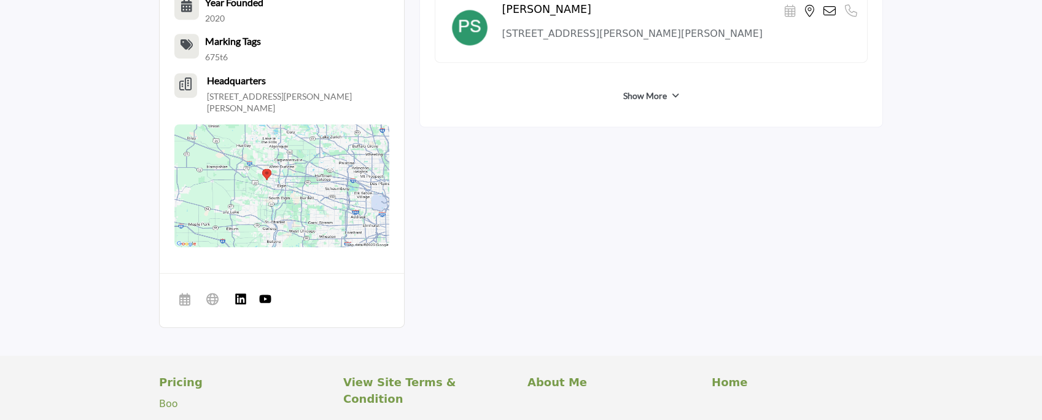
click at [672, 100] on icon at bounding box center [675, 96] width 7 height 9
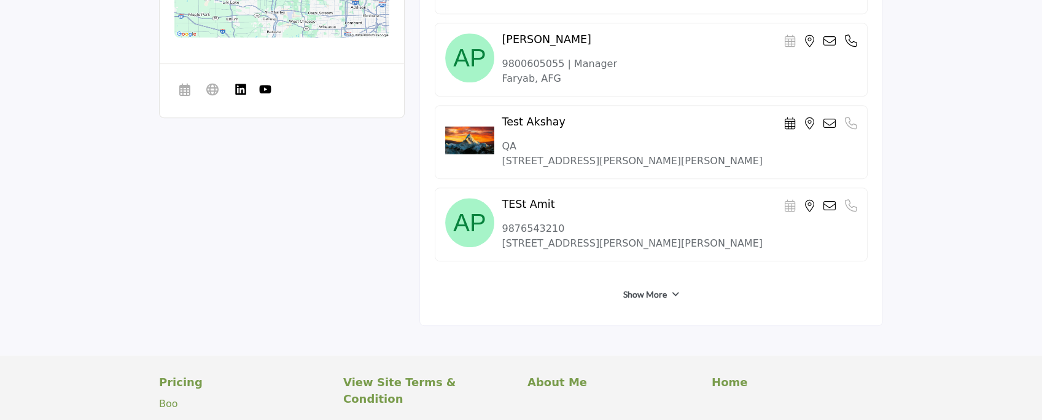
scroll to position [1474, 0]
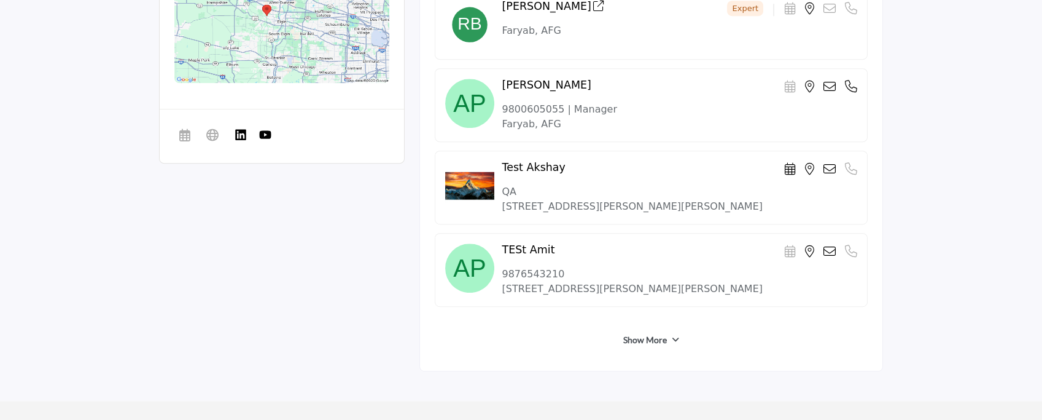
click at [672, 174] on icon at bounding box center [675, 339] width 7 height 9
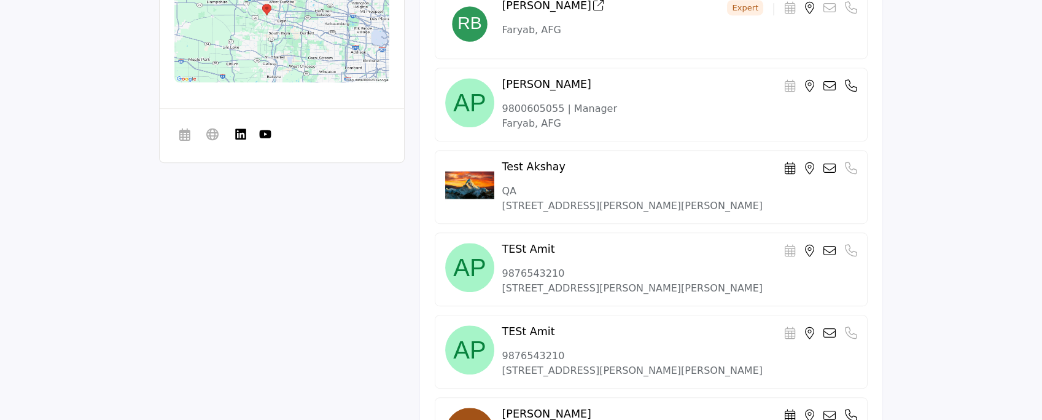
scroll to position [1802, 0]
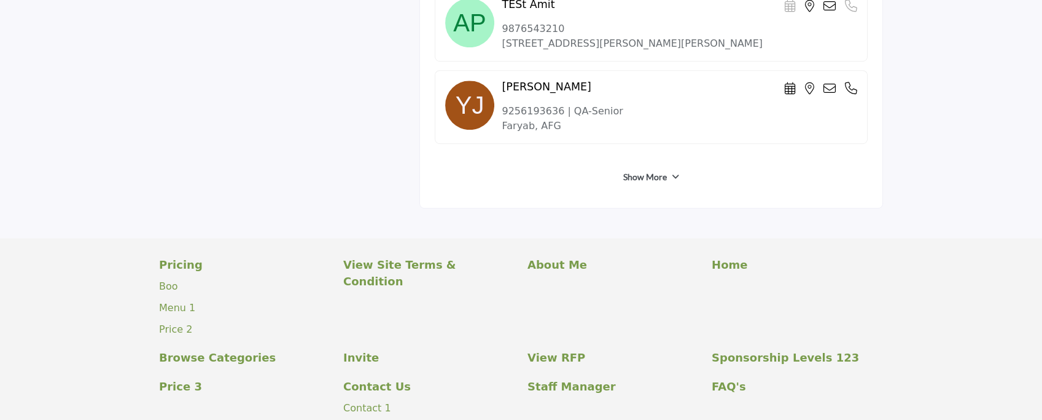
click at [673, 174] on div "Show More" at bounding box center [651, 177] width 433 height 22
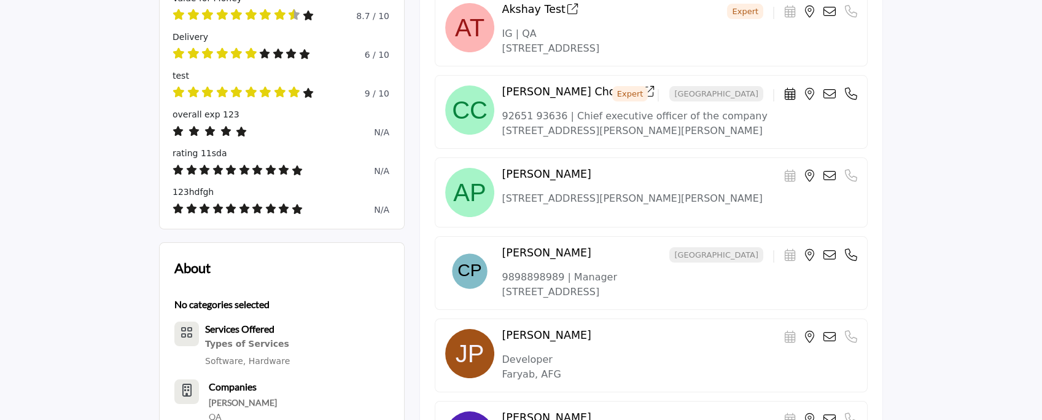
scroll to position [327, 0]
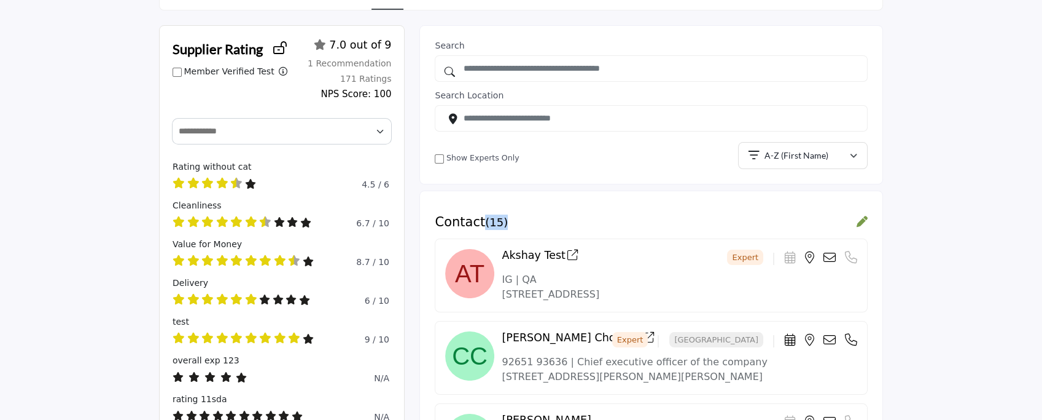
drag, startPoint x: 482, startPoint y: 219, endPoint x: 516, endPoint y: 214, distance: 34.1
click at [516, 174] on div "Contact ( 15 )" at bounding box center [651, 221] width 433 height 15
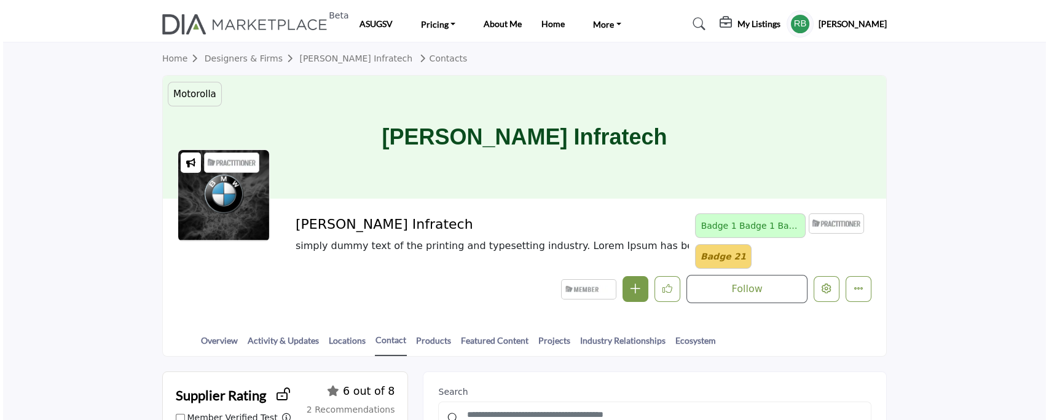
scroll to position [246, 0]
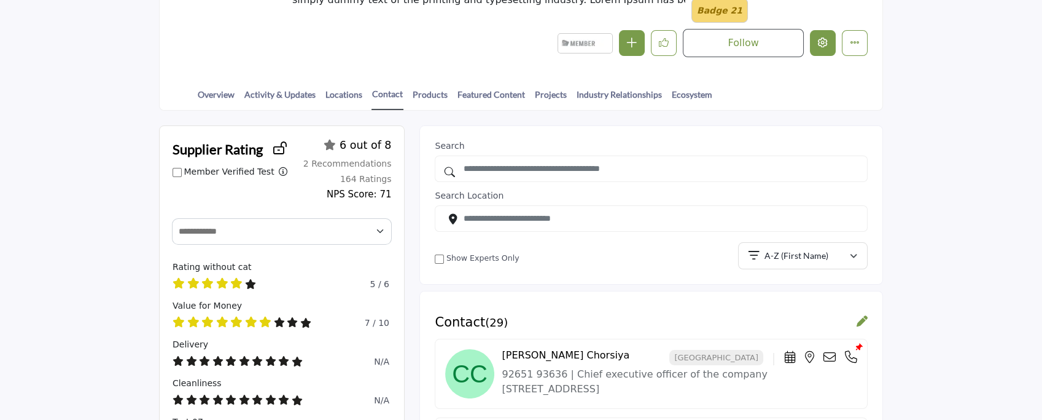
click at [823, 47] on icon "Edit company" at bounding box center [823, 42] width 10 height 10
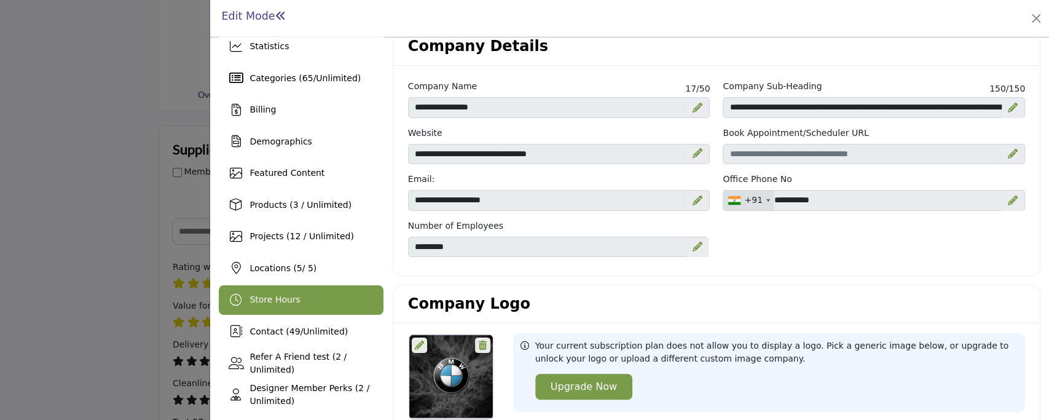
scroll to position [82, 0]
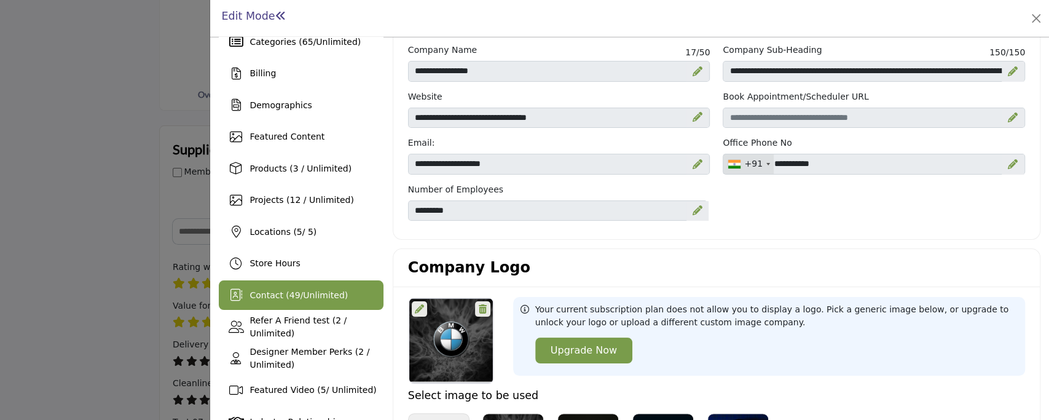
click at [296, 290] on span "Contact ( 49 / Unlimited )" at bounding box center [298, 295] width 98 height 10
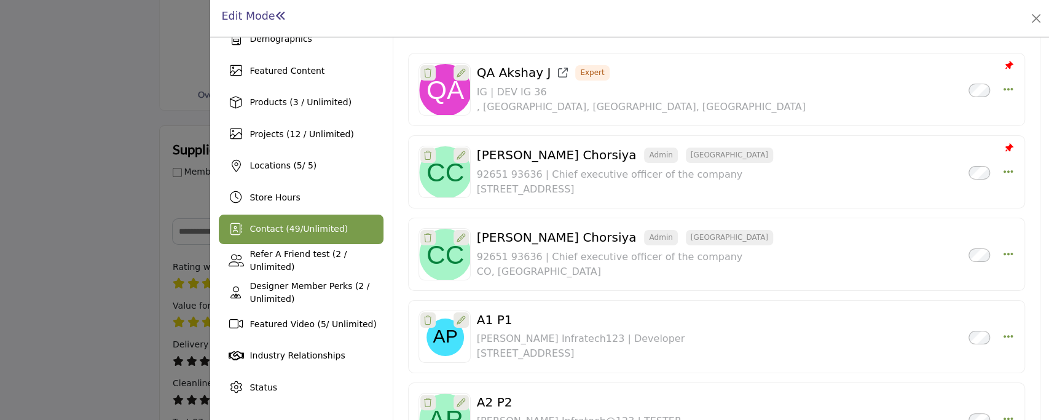
scroll to position [341, 0]
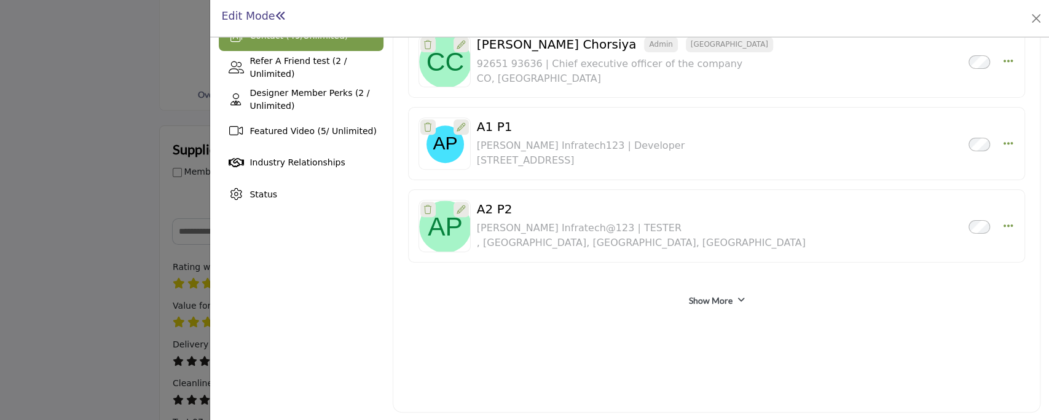
click at [722, 298] on link "Show More" at bounding box center [710, 300] width 44 height 12
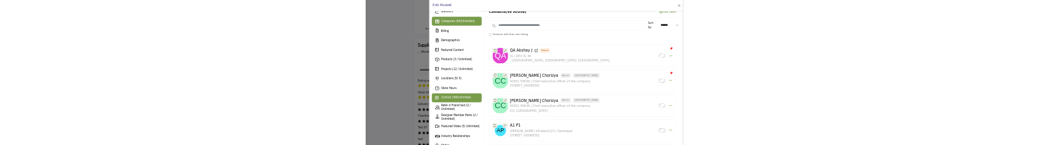
scroll to position [0, 0]
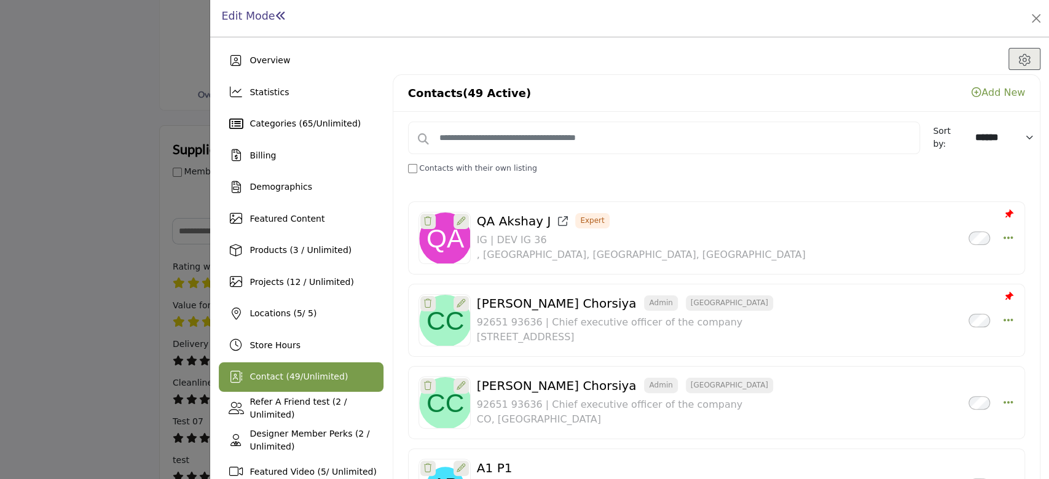
click at [317, 372] on span "Unlimited" at bounding box center [323, 377] width 41 height 10
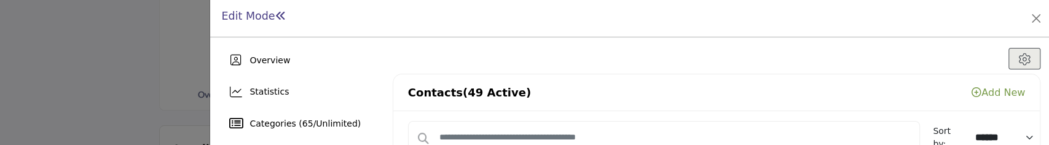
scroll to position [573, 0]
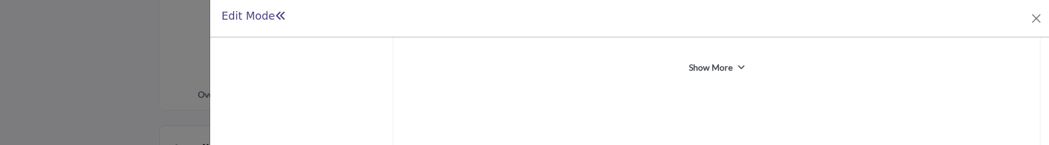
click at [700, 61] on link "Show More" at bounding box center [710, 67] width 44 height 12
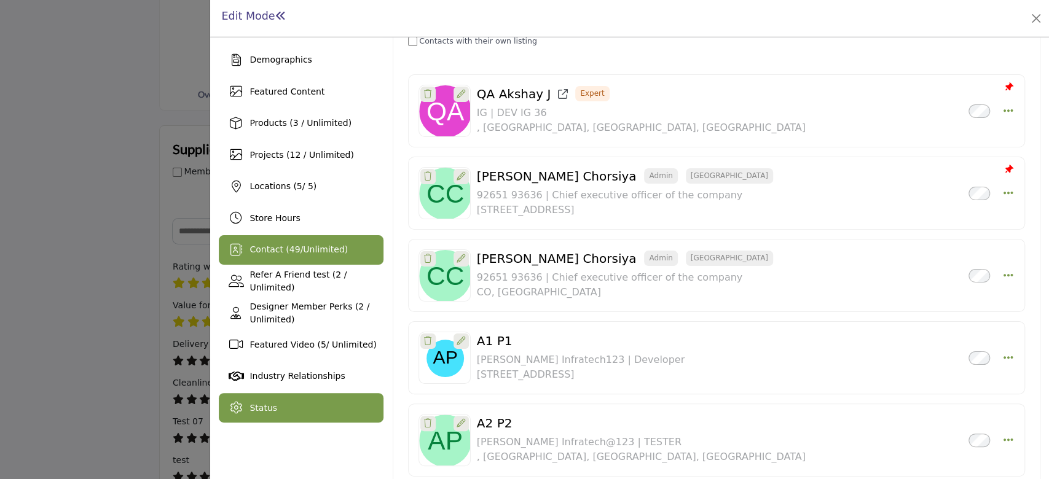
scroll to position [243, 0]
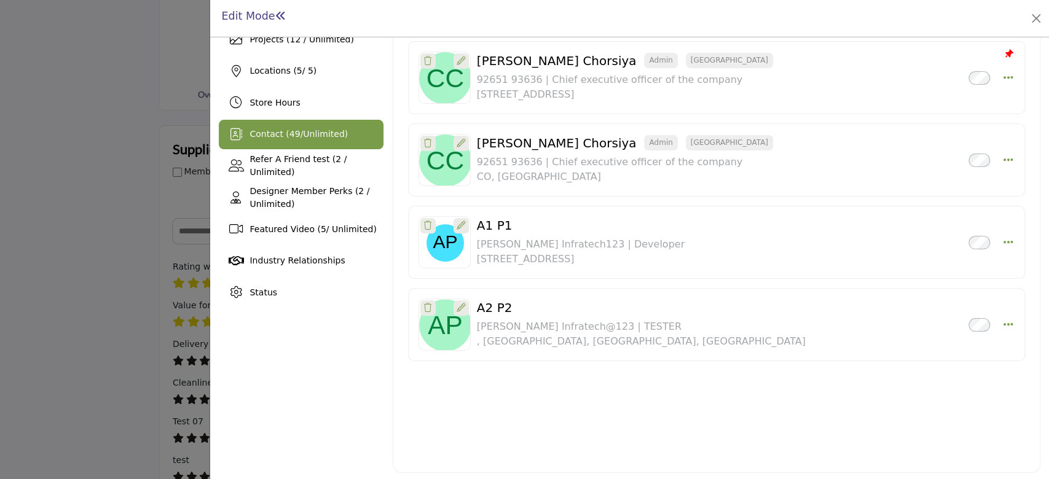
click at [296, 139] on span "Contact ( 49 / Unlimited )" at bounding box center [298, 134] width 98 height 10
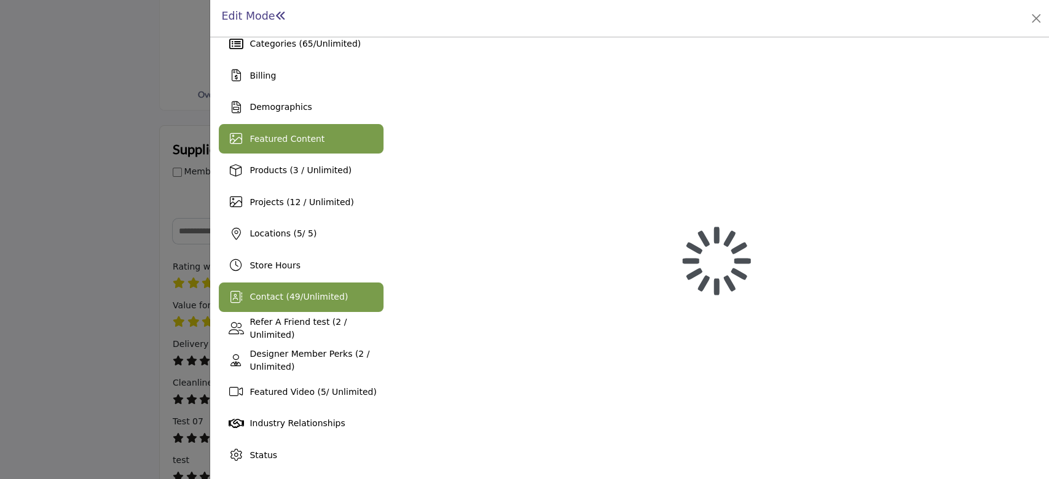
click at [296, 139] on span "Featured Content" at bounding box center [286, 139] width 75 height 10
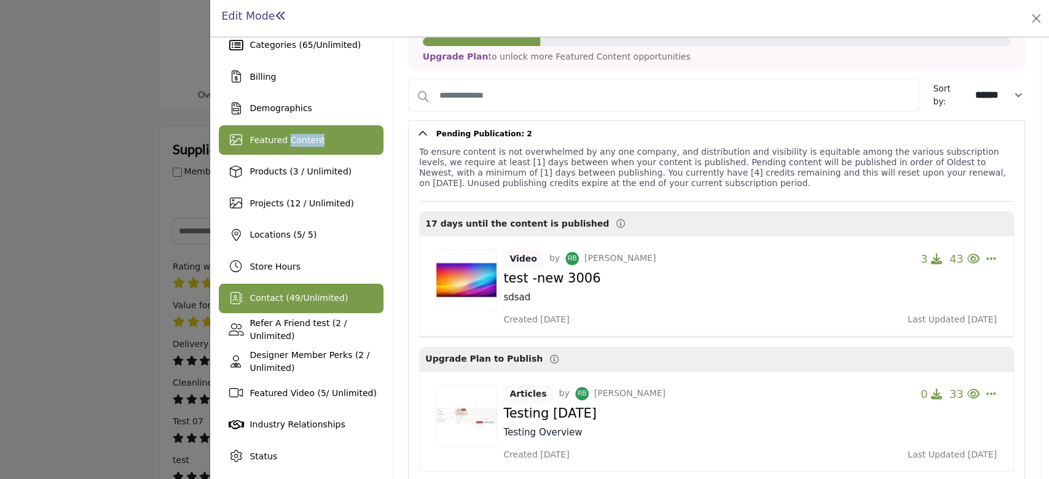
scroll to position [243, 0]
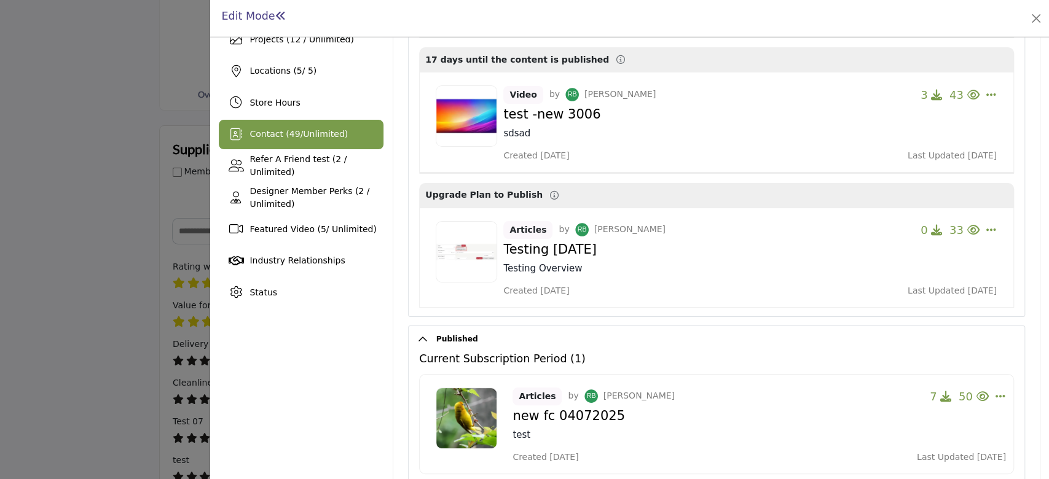
click at [289, 137] on span "49" at bounding box center [294, 134] width 11 height 10
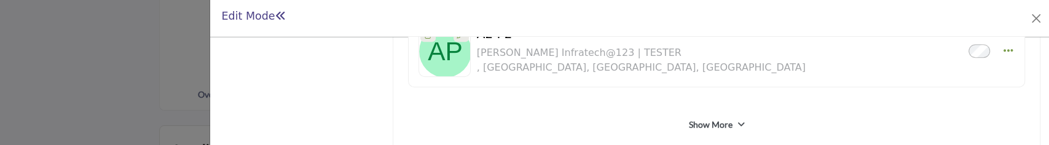
scroll to position [570, 0]
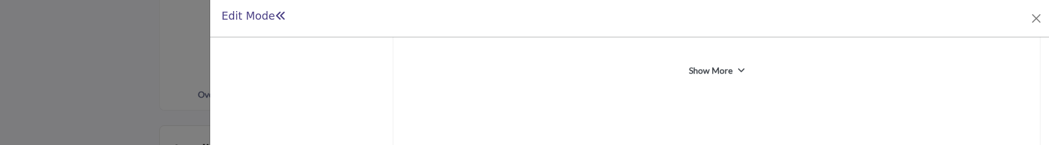
click at [709, 69] on link "Show More" at bounding box center [710, 70] width 44 height 12
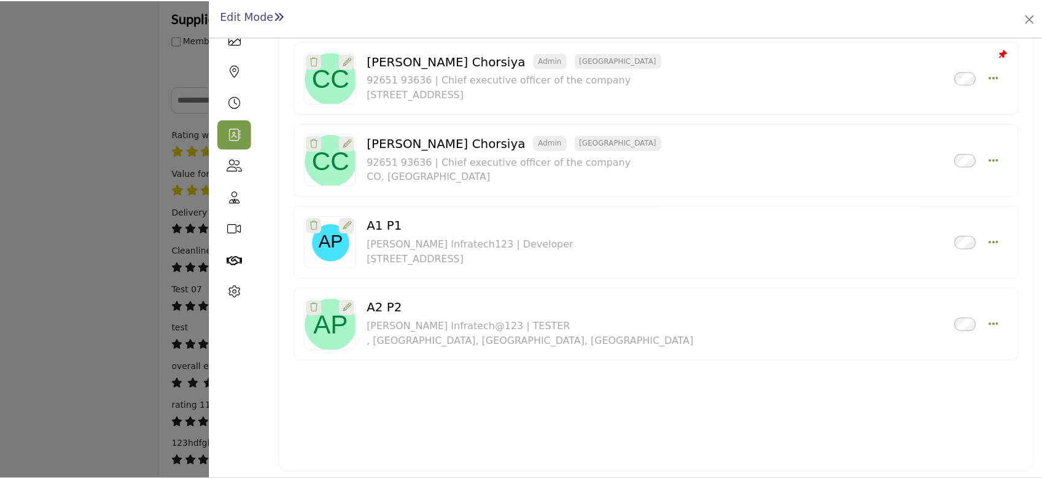
scroll to position [0, 0]
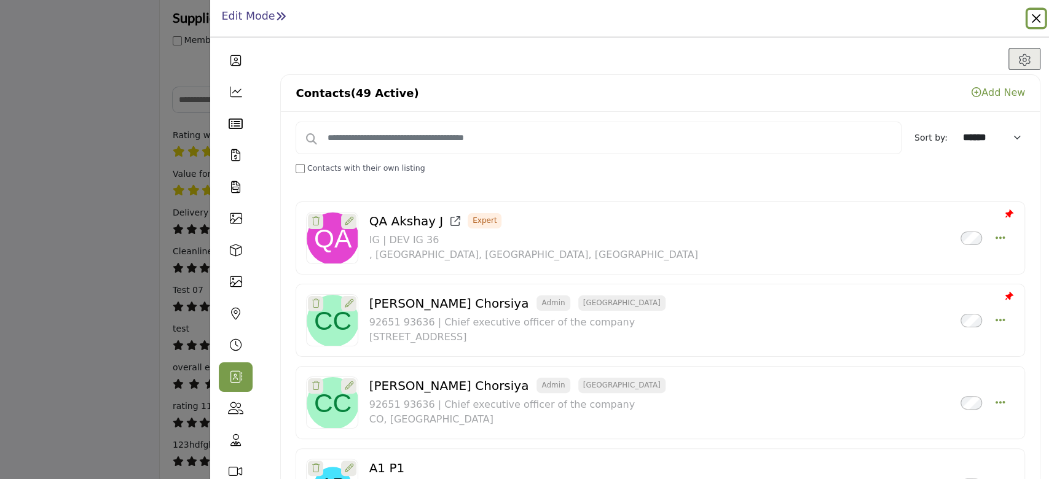
click at [1040, 20] on button "Close" at bounding box center [1035, 18] width 17 height 17
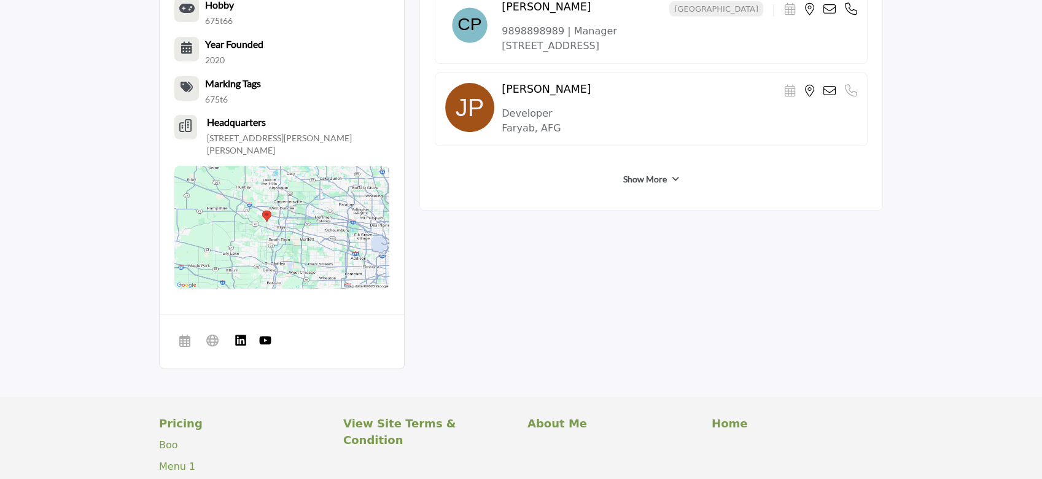
click at [671, 177] on div "Show More" at bounding box center [651, 179] width 433 height 22
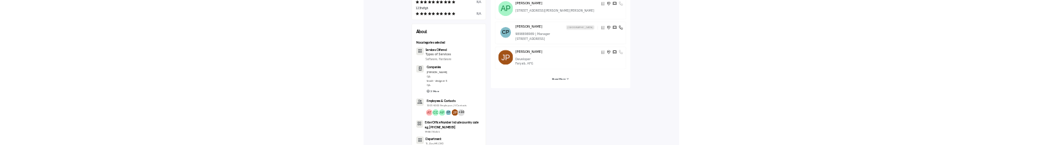
scroll to position [940, 0]
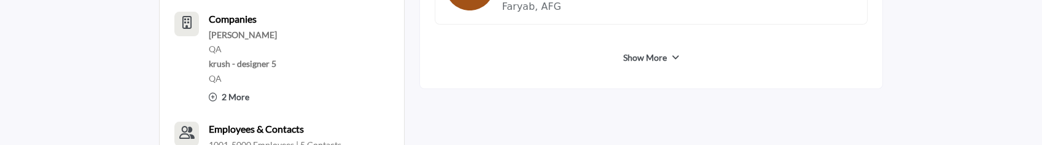
click at [660, 54] on link "Show More" at bounding box center [645, 58] width 44 height 12
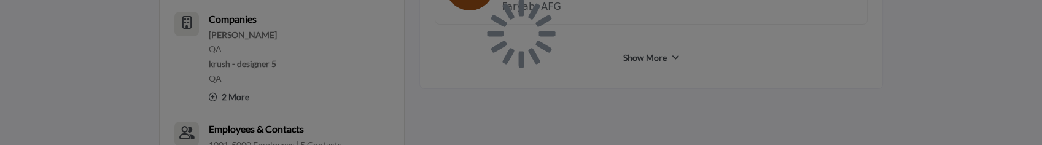
scroll to position [859, 0]
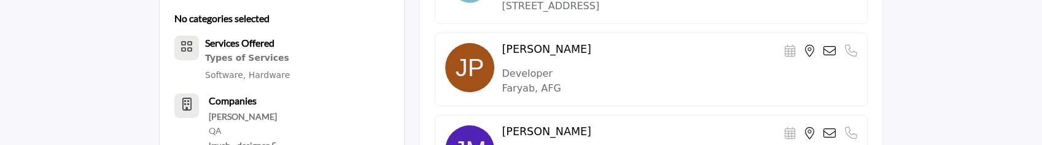
click at [956, 81] on section "Supplier Rating Member Verified Test 2 Ratings" at bounding box center [521, 142] width 1042 height 1327
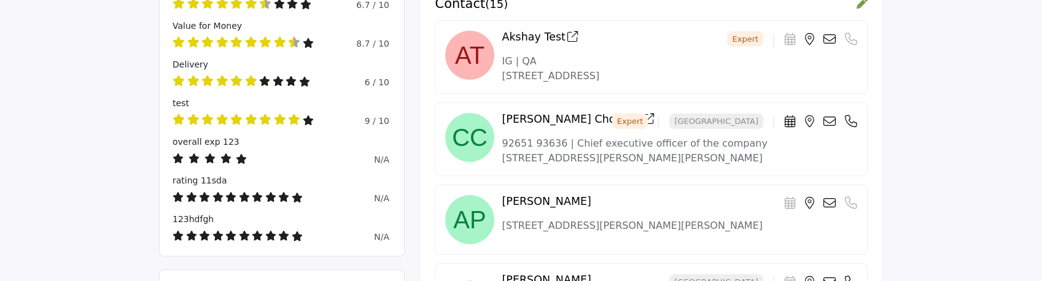
scroll to position [367, 0]
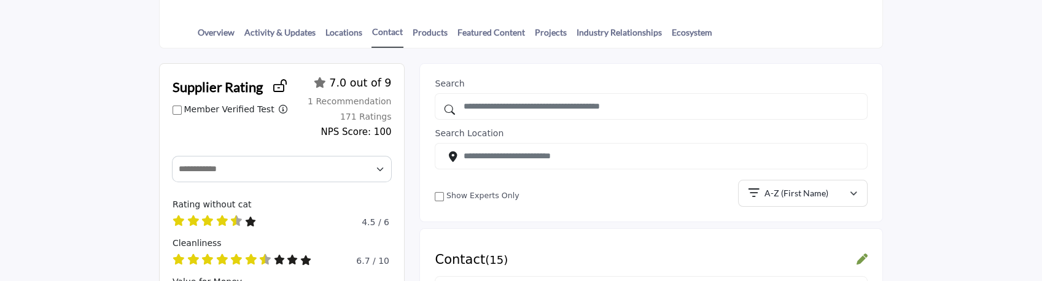
scroll to position [122, 0]
